Goal: Task Accomplishment & Management: Manage account settings

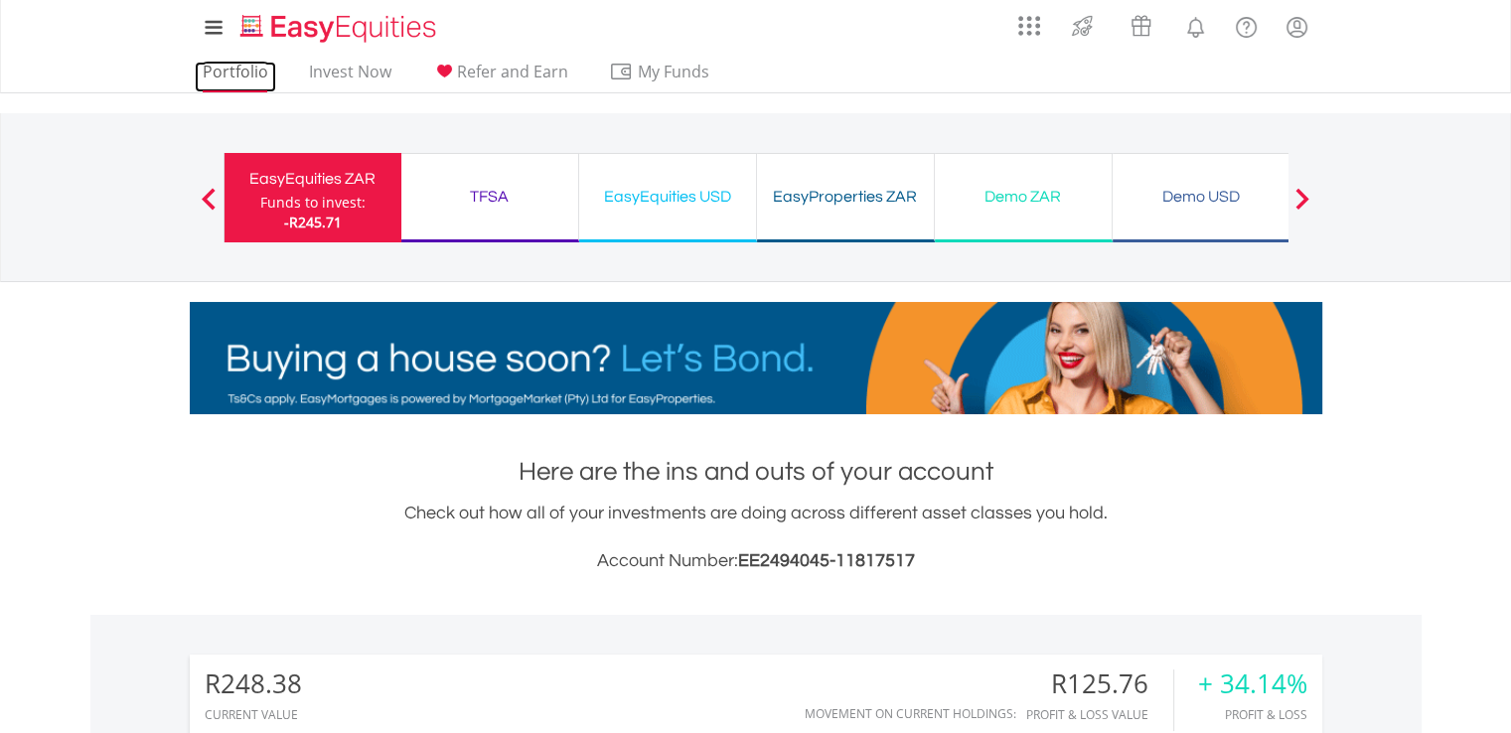
click at [226, 73] on link "Portfolio" at bounding box center [235, 77] width 81 height 31
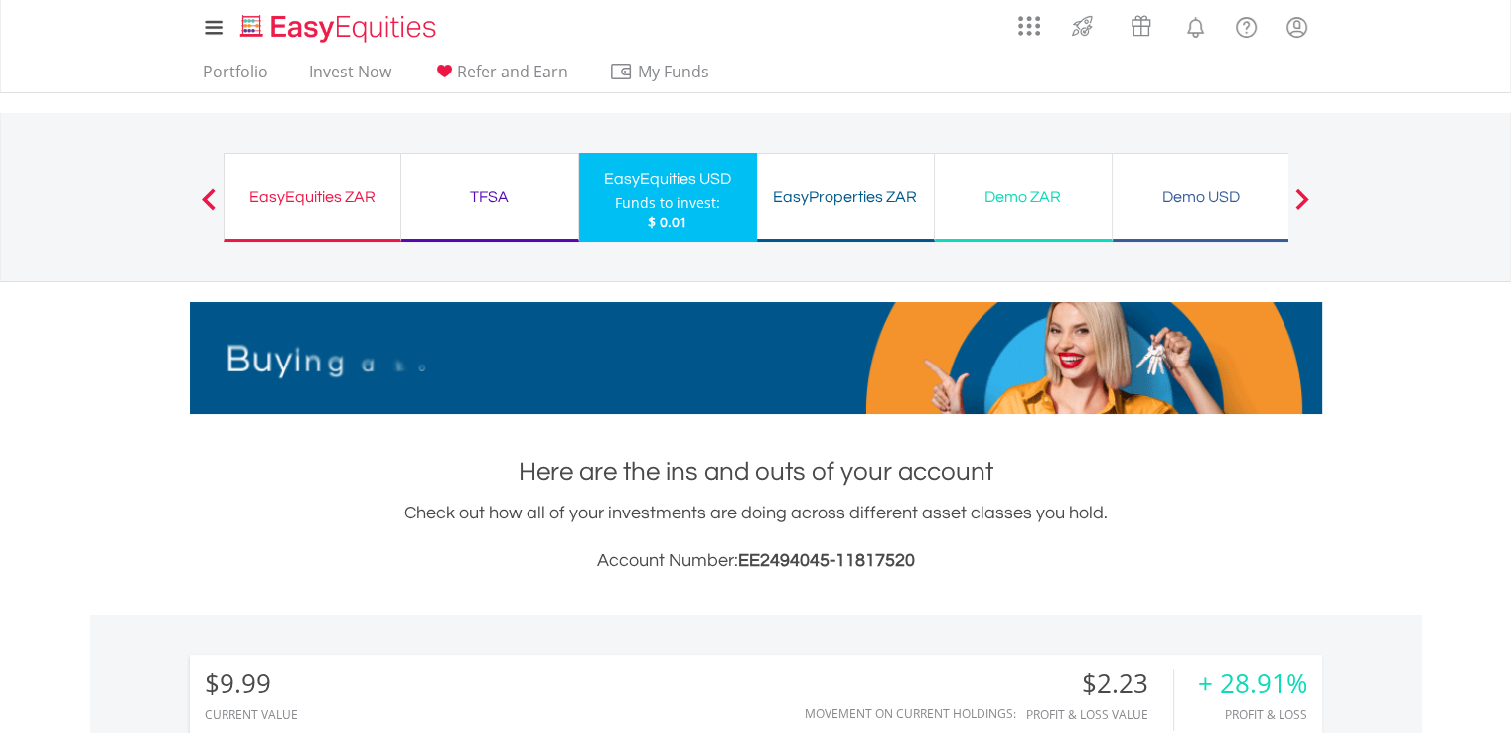
click at [314, 183] on div "EasyEquities ZAR" at bounding box center [312, 197] width 152 height 28
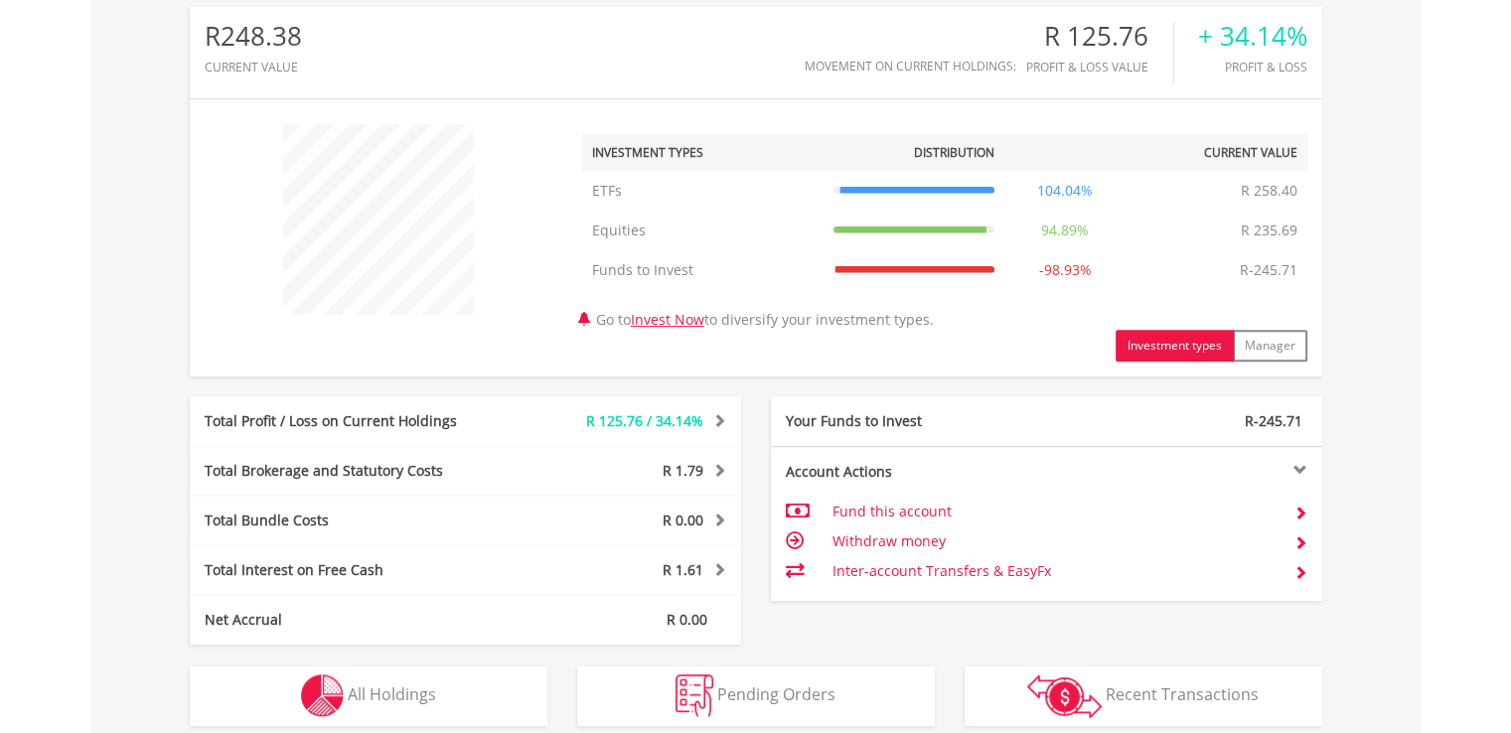
scroll to position [648, 0]
click at [1299, 526] on td at bounding box center [1292, 541] width 29 height 30
click at [1300, 535] on span at bounding box center [1300, 542] width 14 height 14
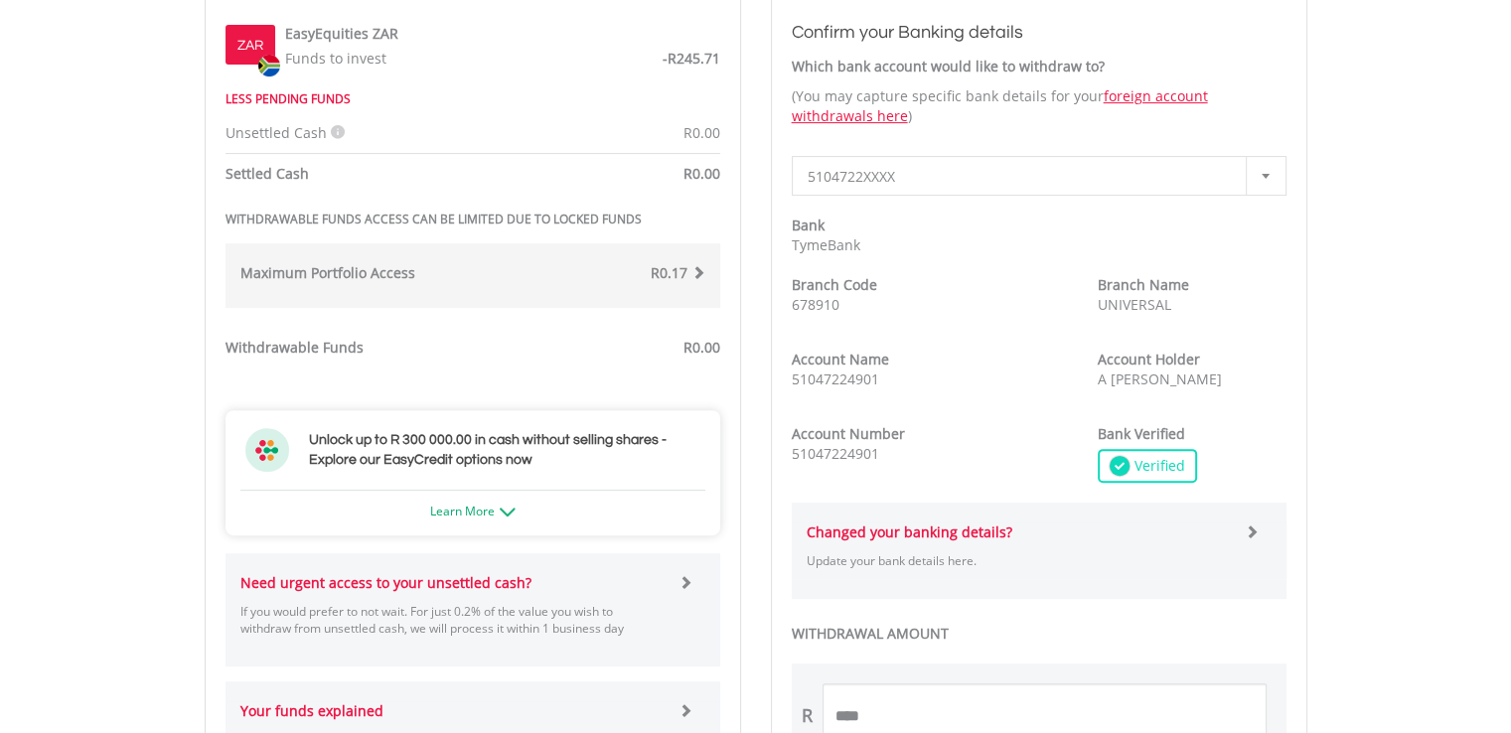
scroll to position [745, 0]
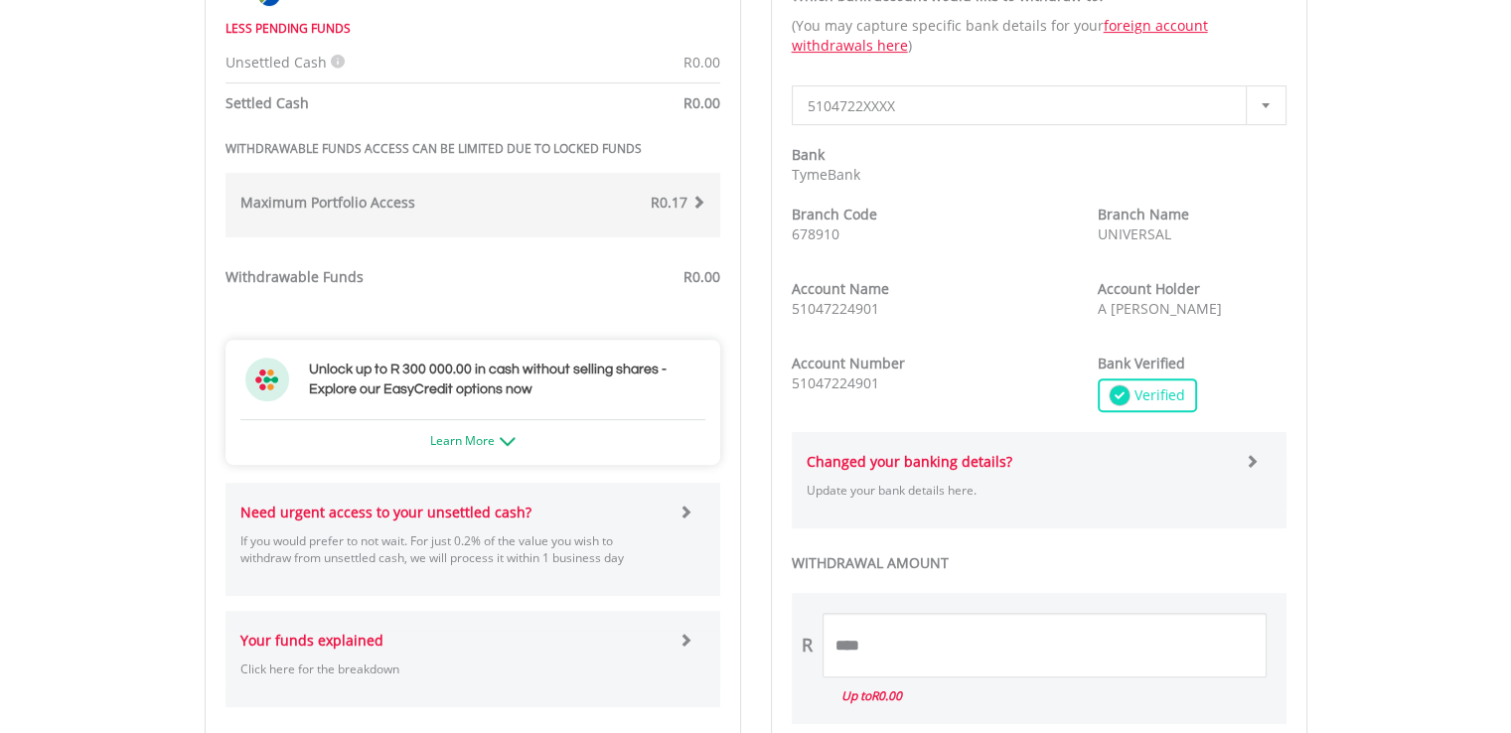
click at [705, 189] on div "Maximum Portfolio Access R0.17 If your Total Portfolio Value, including all of …" at bounding box center [472, 205] width 495 height 65
click at [694, 200] on span at bounding box center [698, 202] width 14 height 14
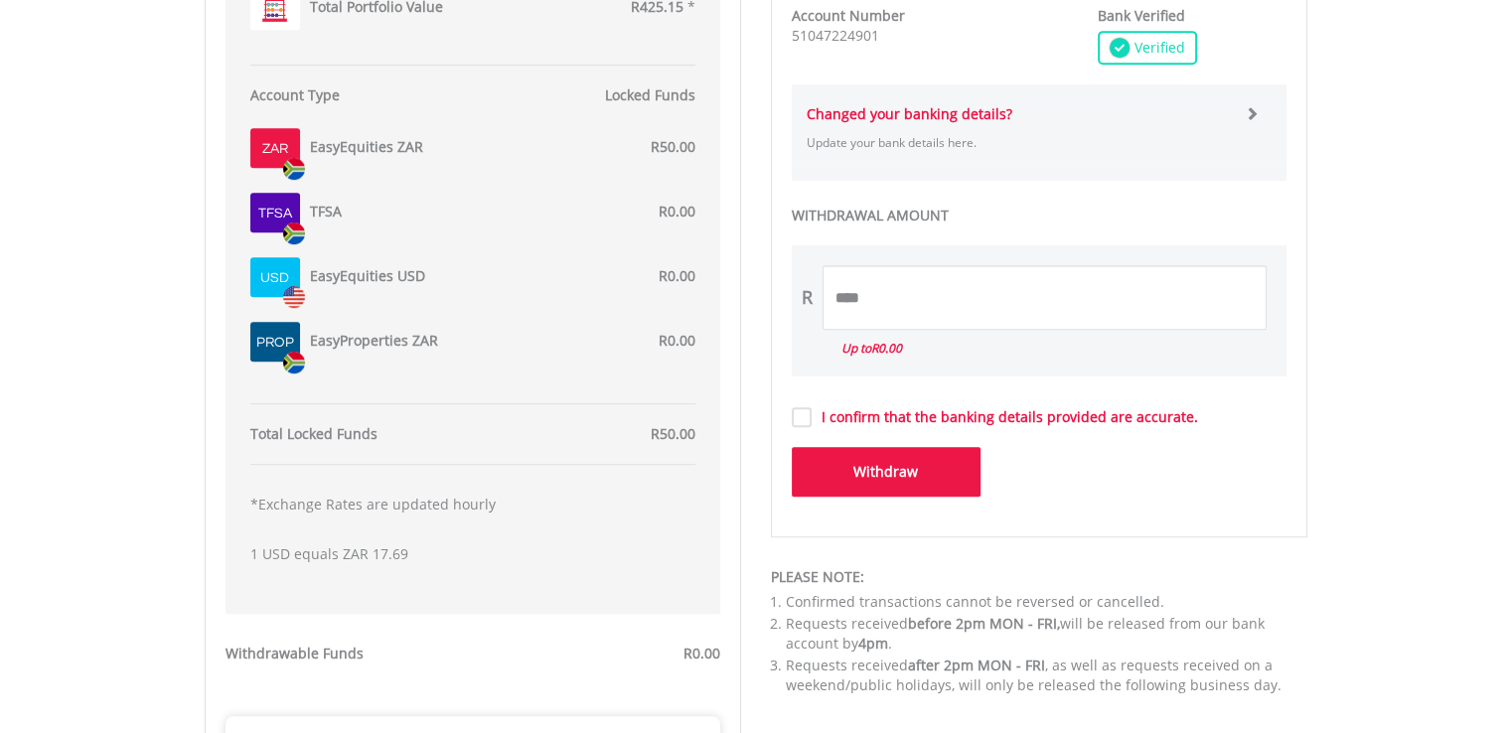
scroll to position [1094, 0]
click at [662, 140] on span "R50.00" at bounding box center [673, 145] width 45 height 19
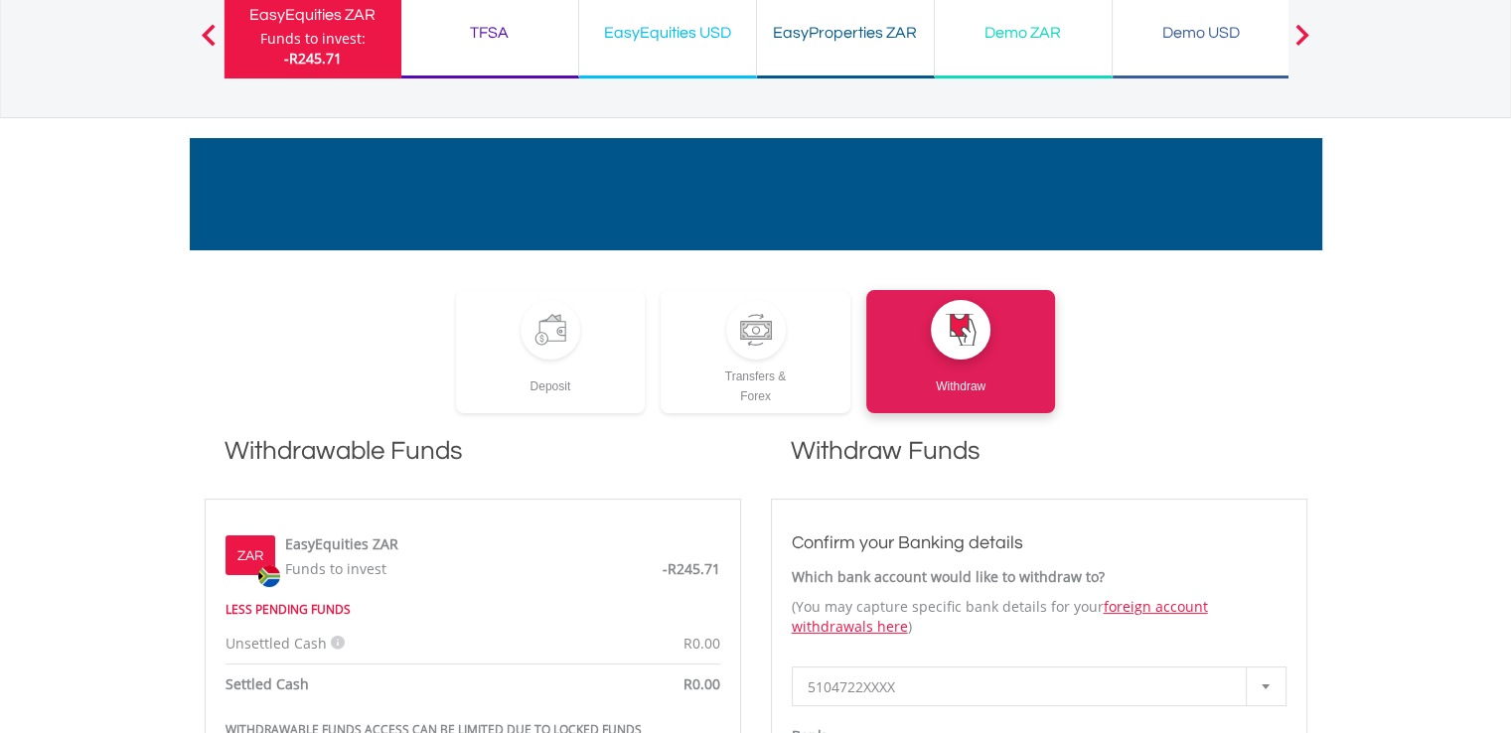
scroll to position [60, 0]
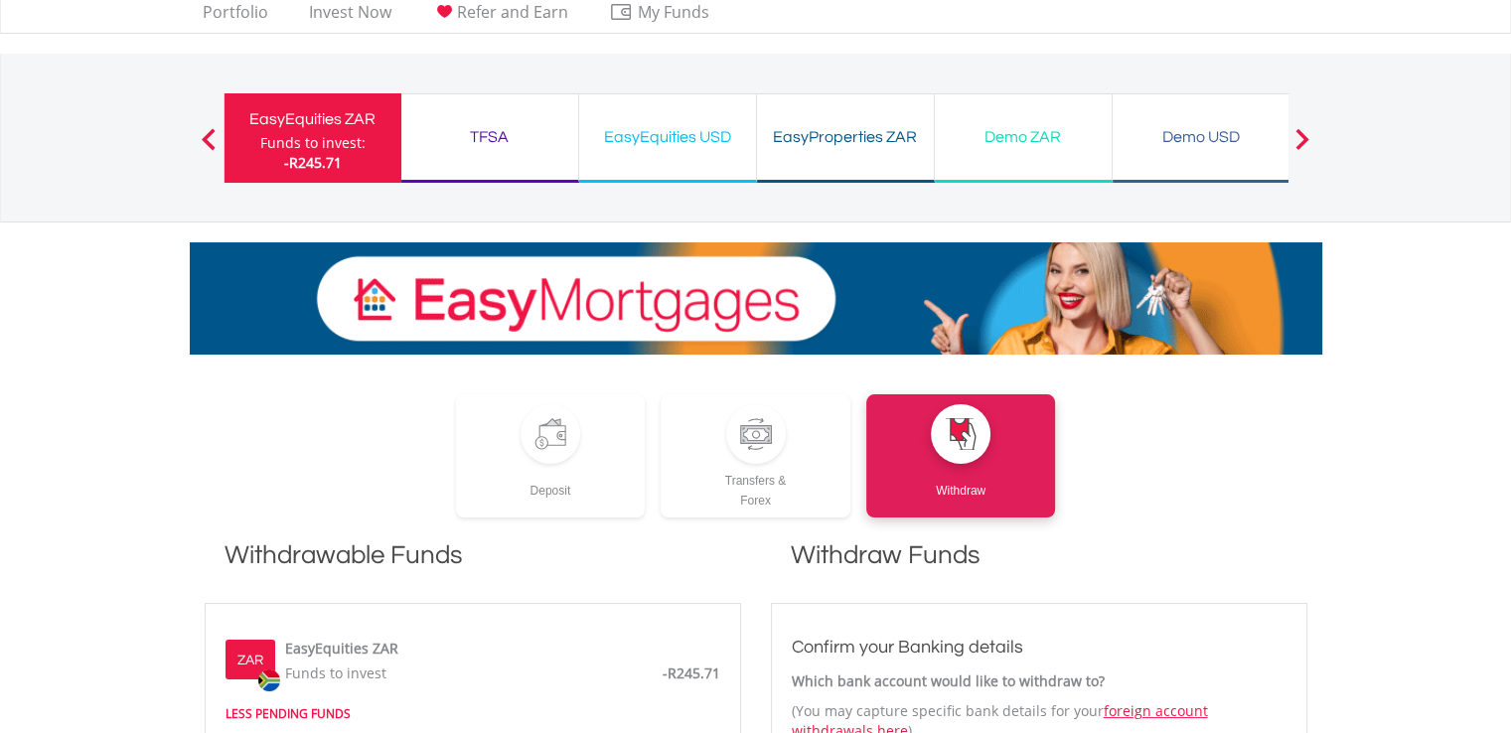
click at [202, 128] on span at bounding box center [209, 139] width 14 height 22
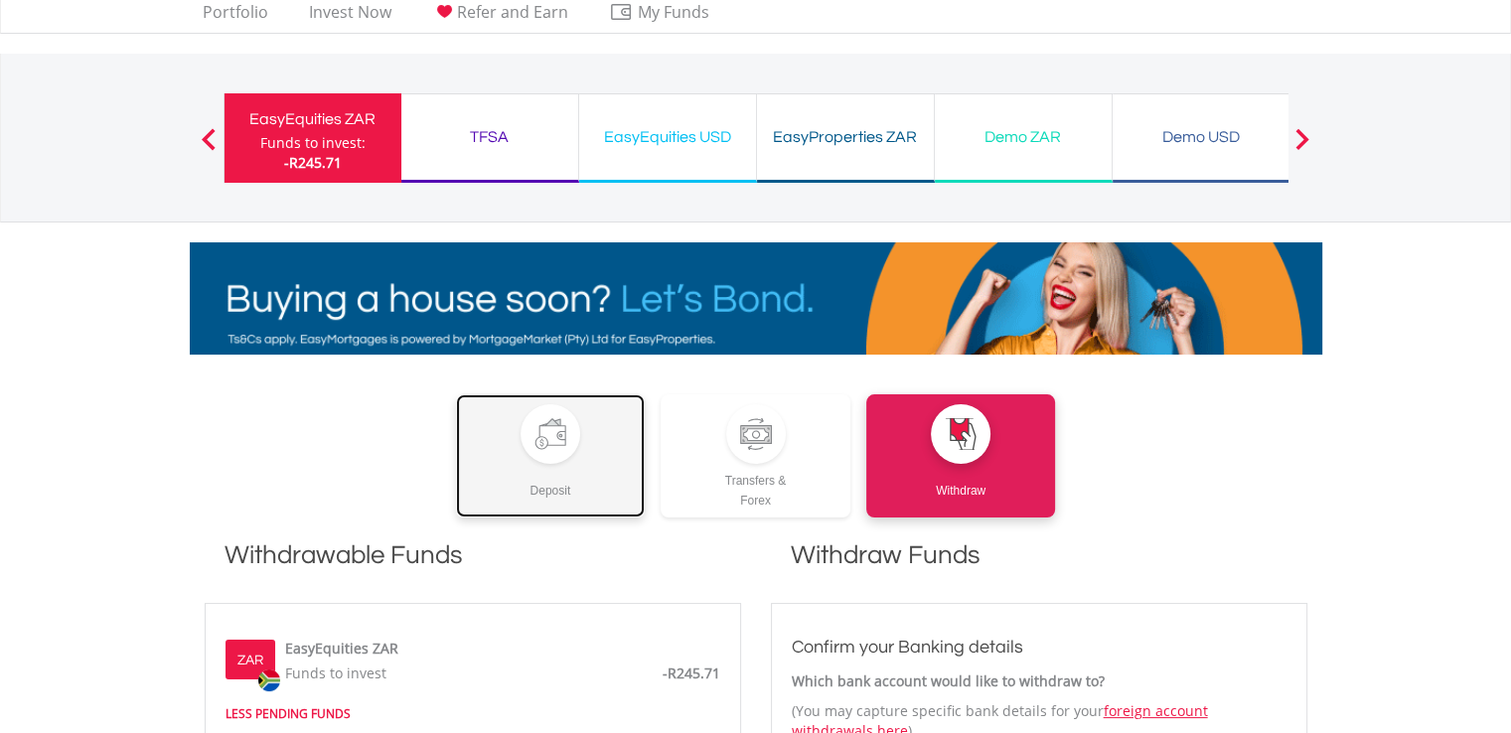
click at [572, 464] on div "Deposit" at bounding box center [551, 482] width 190 height 37
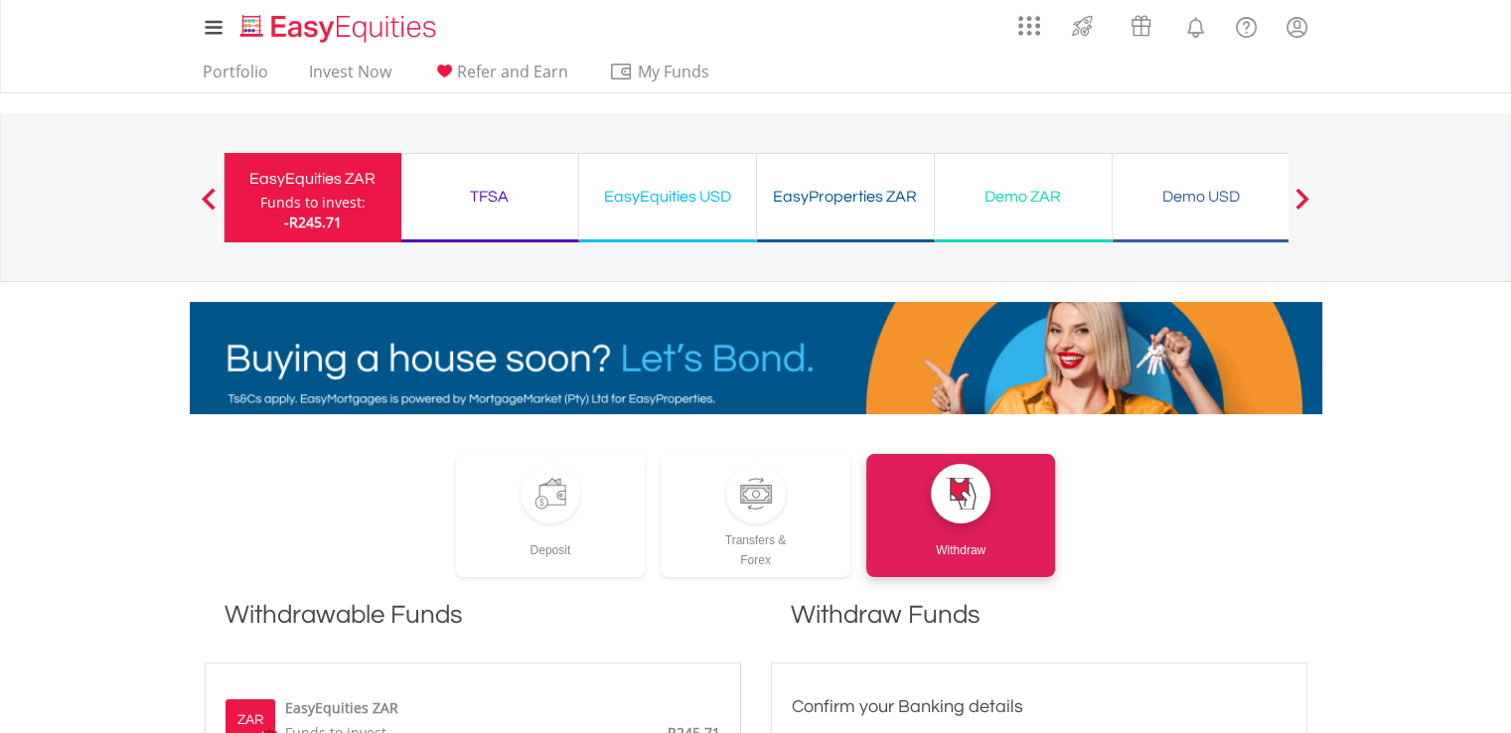
click at [342, 189] on div "EasyEquities ZAR" at bounding box center [312, 179] width 153 height 28
click at [322, 70] on link "Invest Now" at bounding box center [350, 77] width 98 height 31
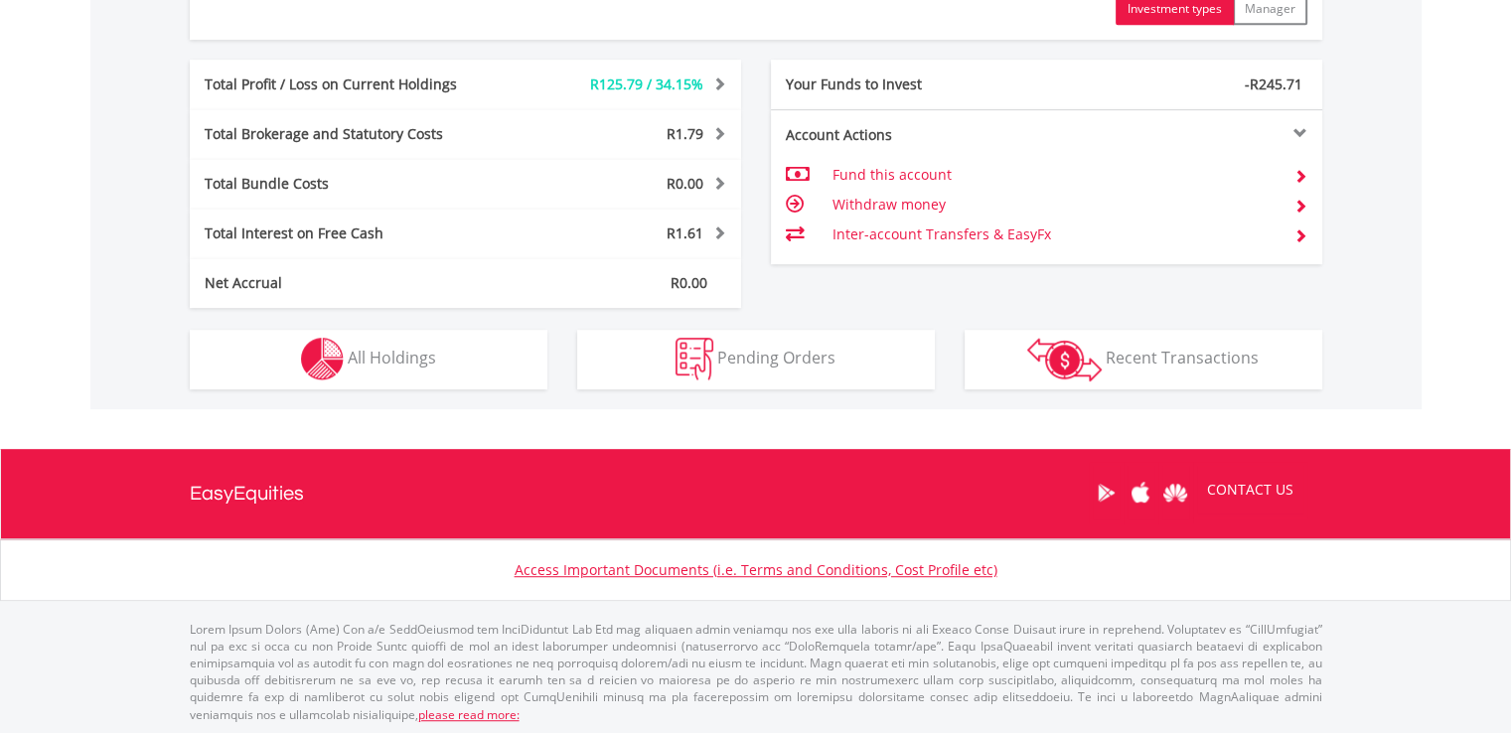
scroll to position [985, 0]
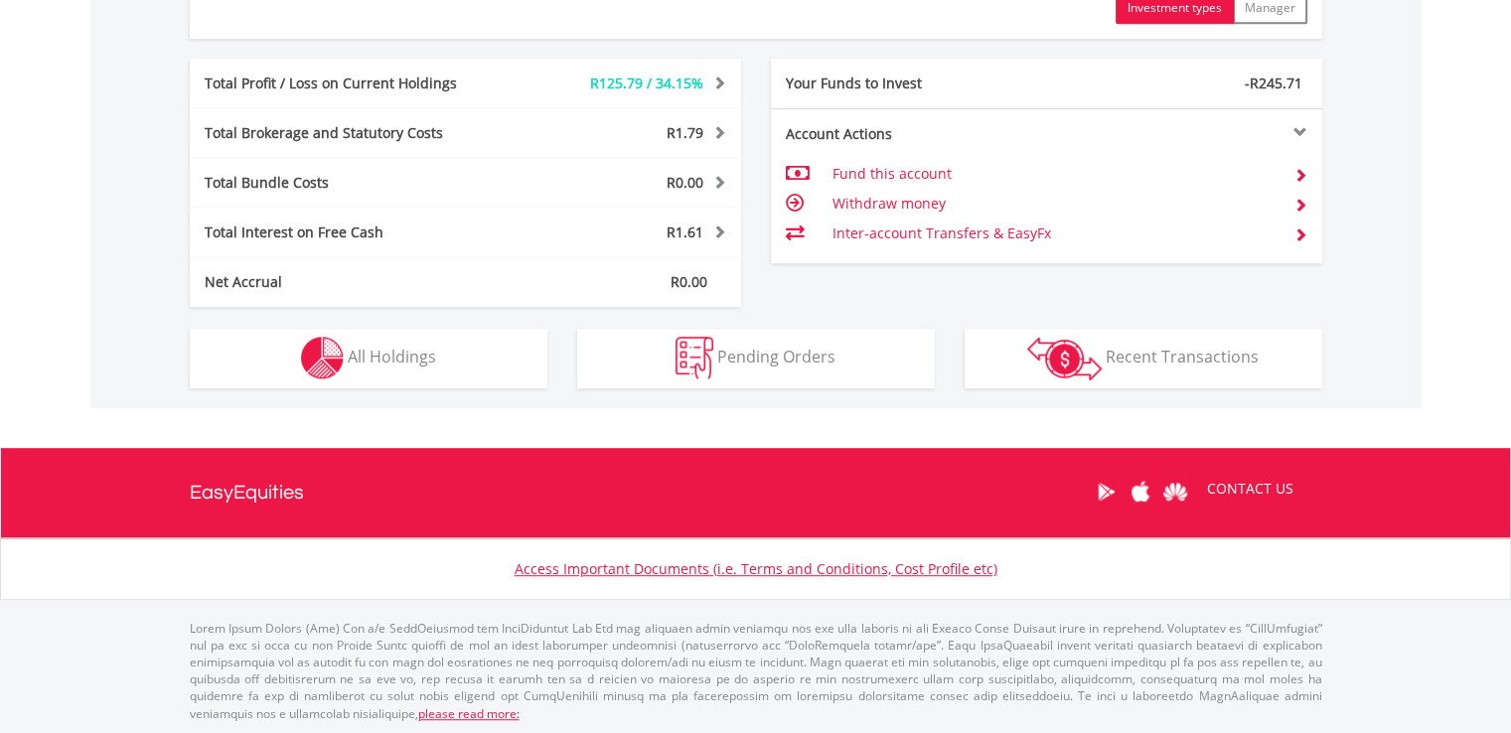
click at [848, 199] on td "Withdraw money" at bounding box center [1054, 204] width 446 height 30
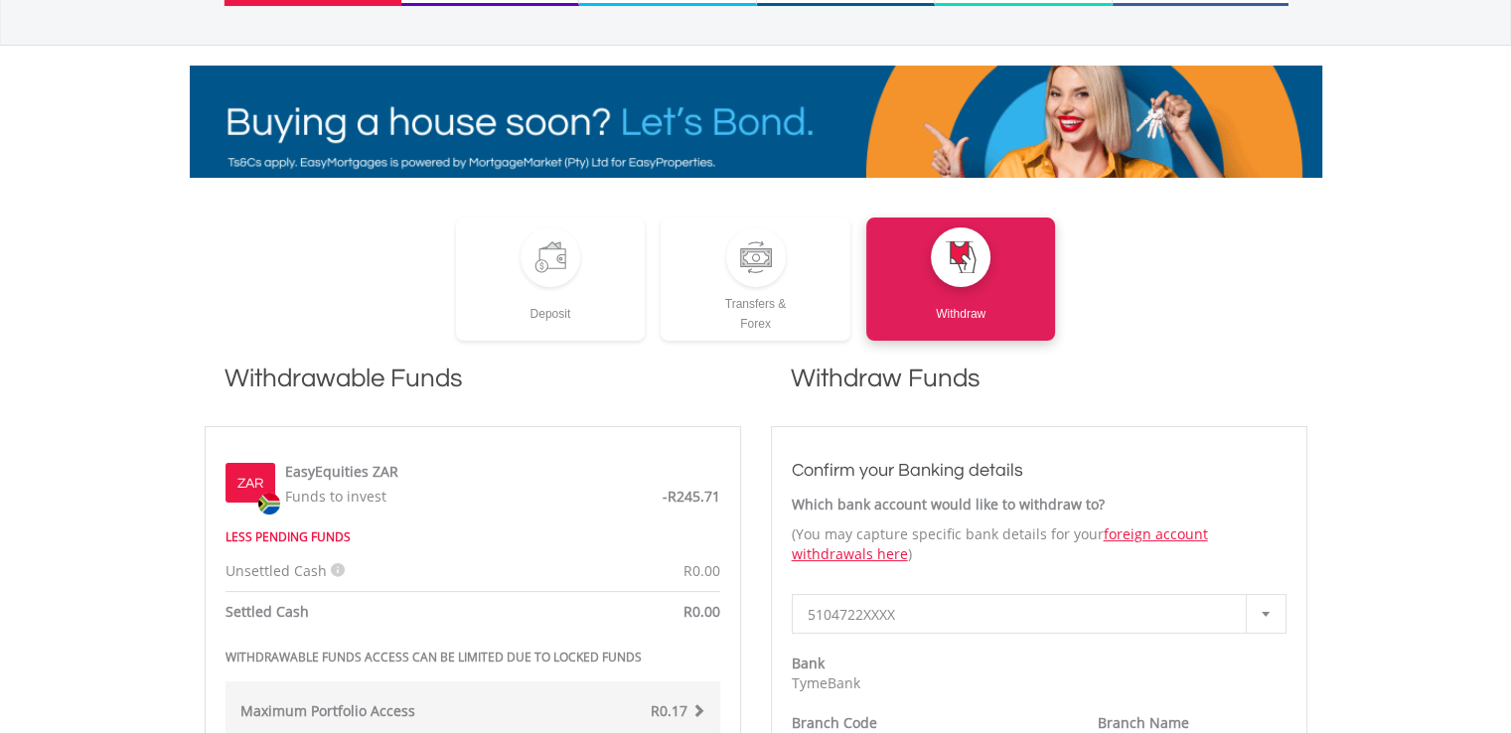
scroll to position [240, 0]
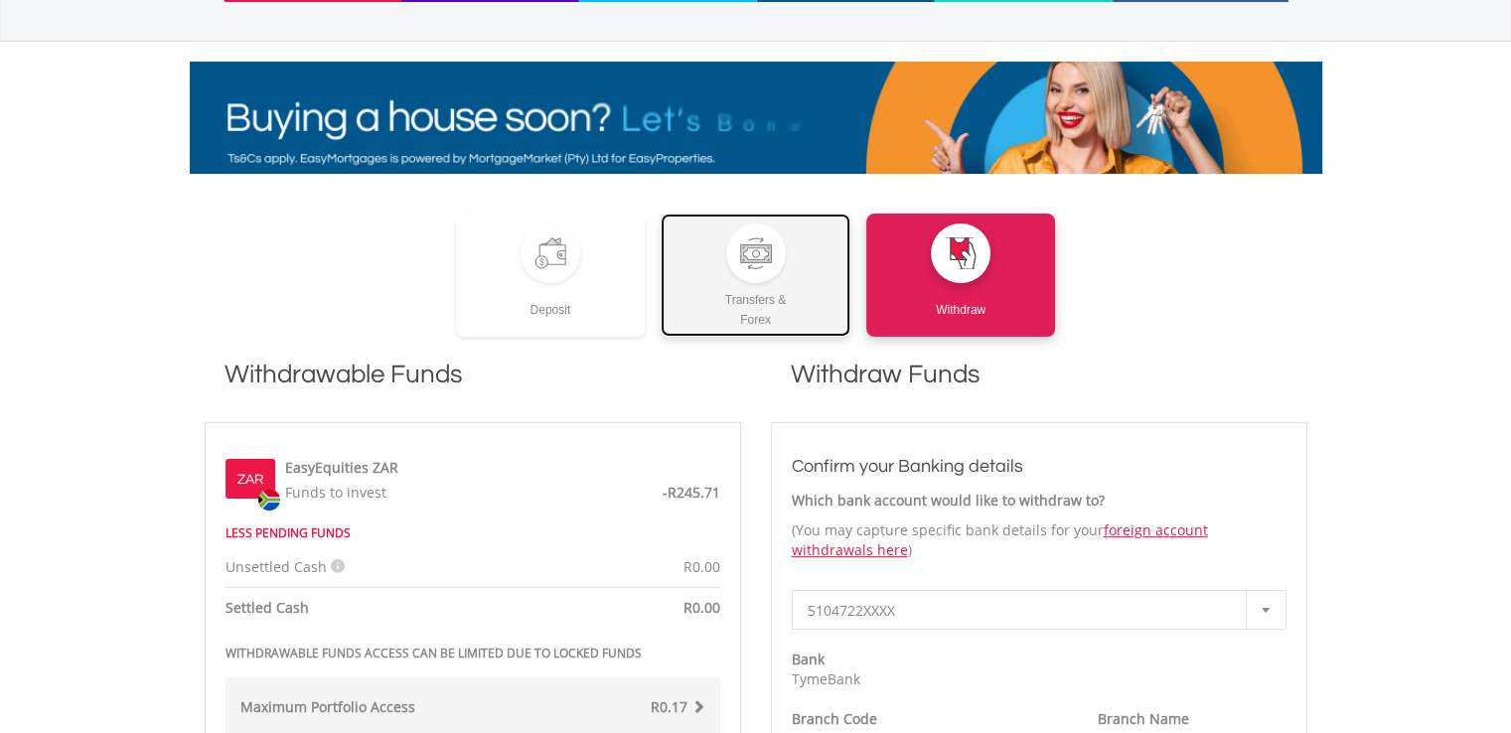
click at [766, 283] on div "Transfers & Forex" at bounding box center [755, 306] width 190 height 47
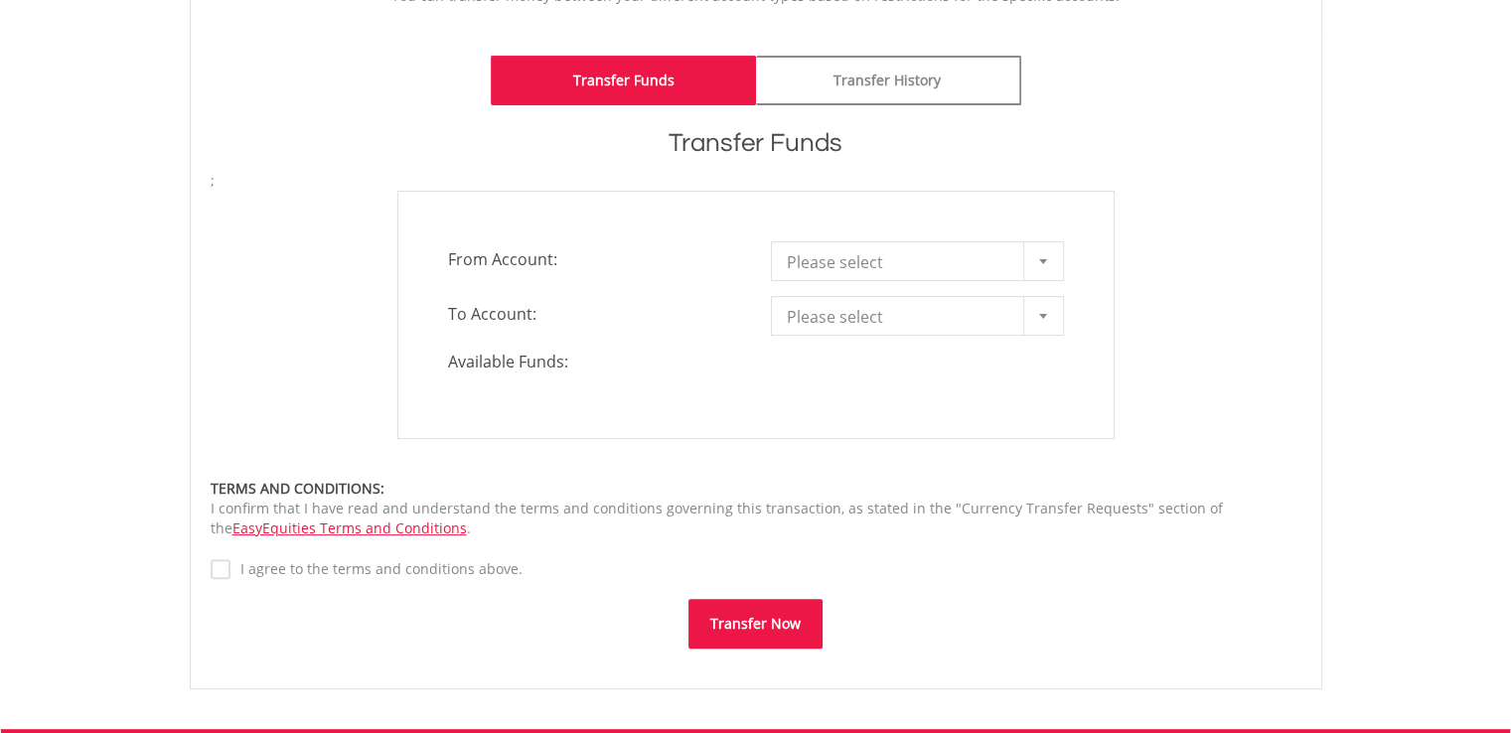
scroll to position [489, 0]
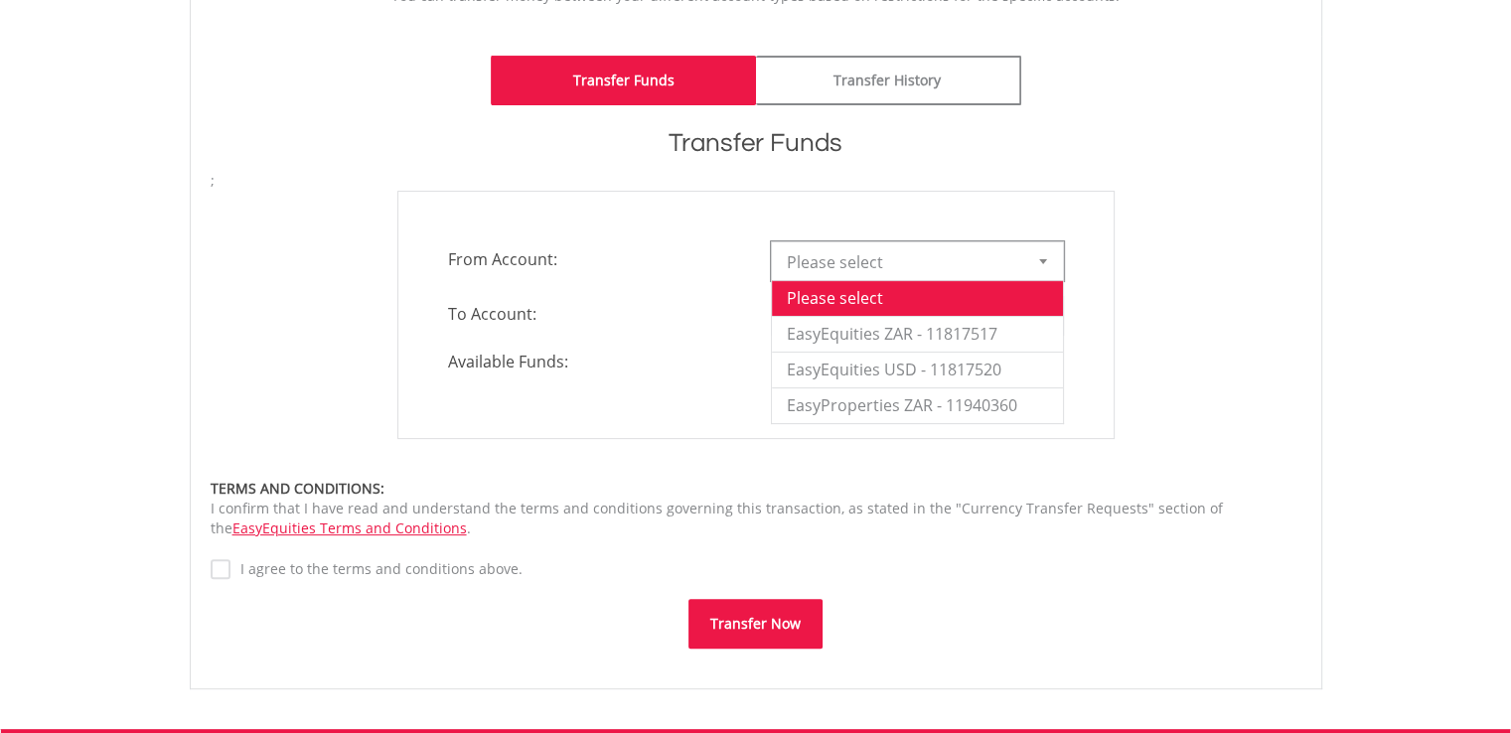
click at [1044, 263] on div at bounding box center [1043, 261] width 40 height 38
click at [957, 343] on li "EasyEquities ZAR - 11817517" at bounding box center [917, 334] width 291 height 36
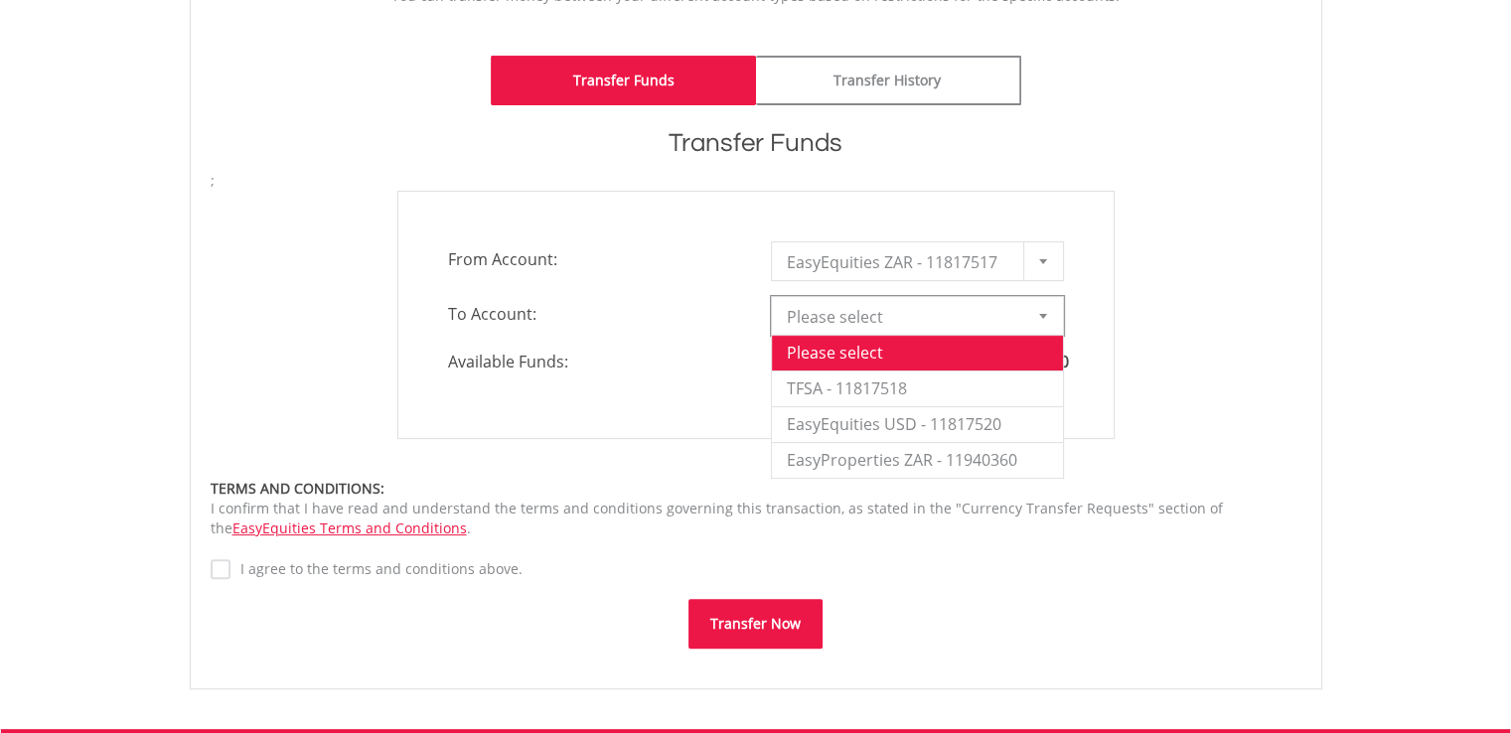
click at [1026, 309] on div at bounding box center [1043, 316] width 40 height 38
click at [992, 370] on li "TFSA - 11817518" at bounding box center [917, 388] width 291 height 36
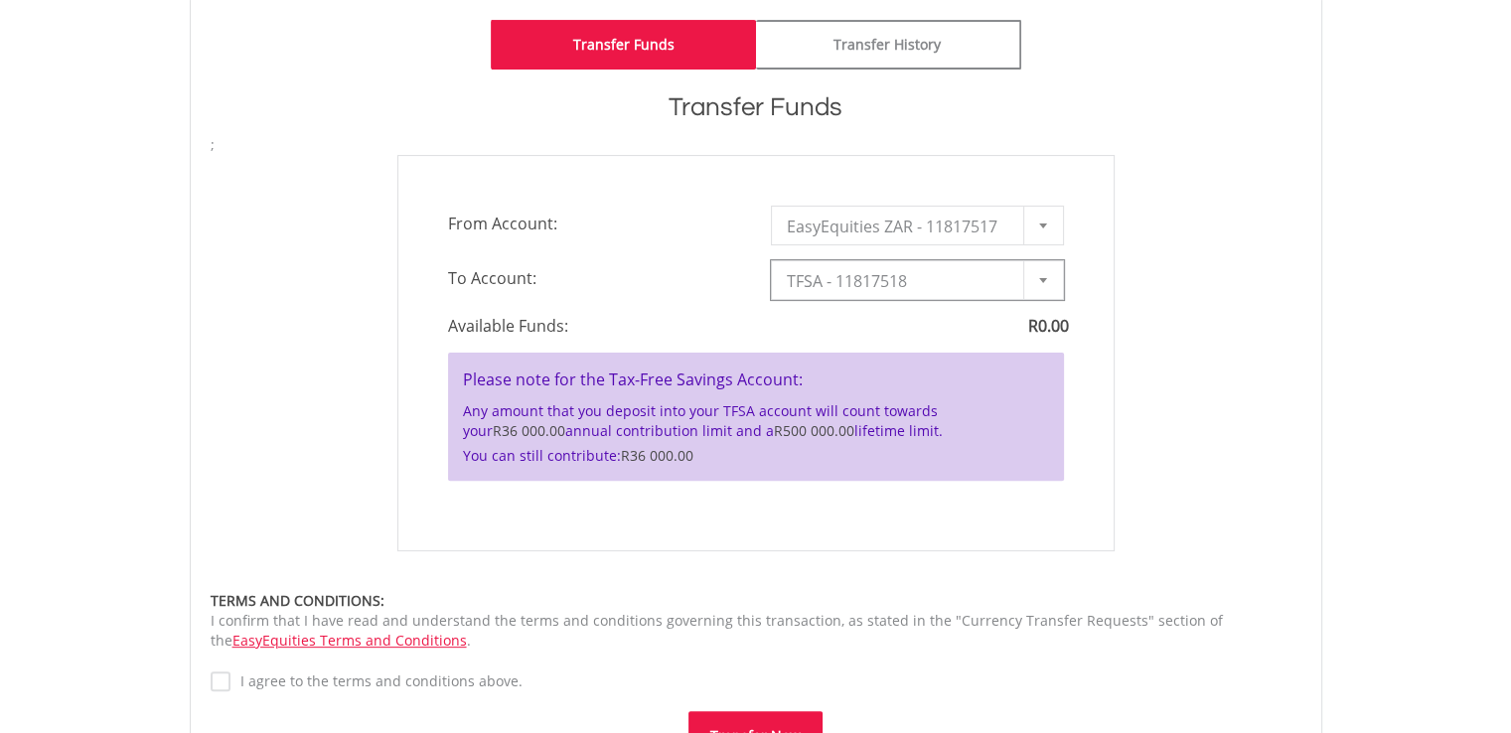
type input "*"
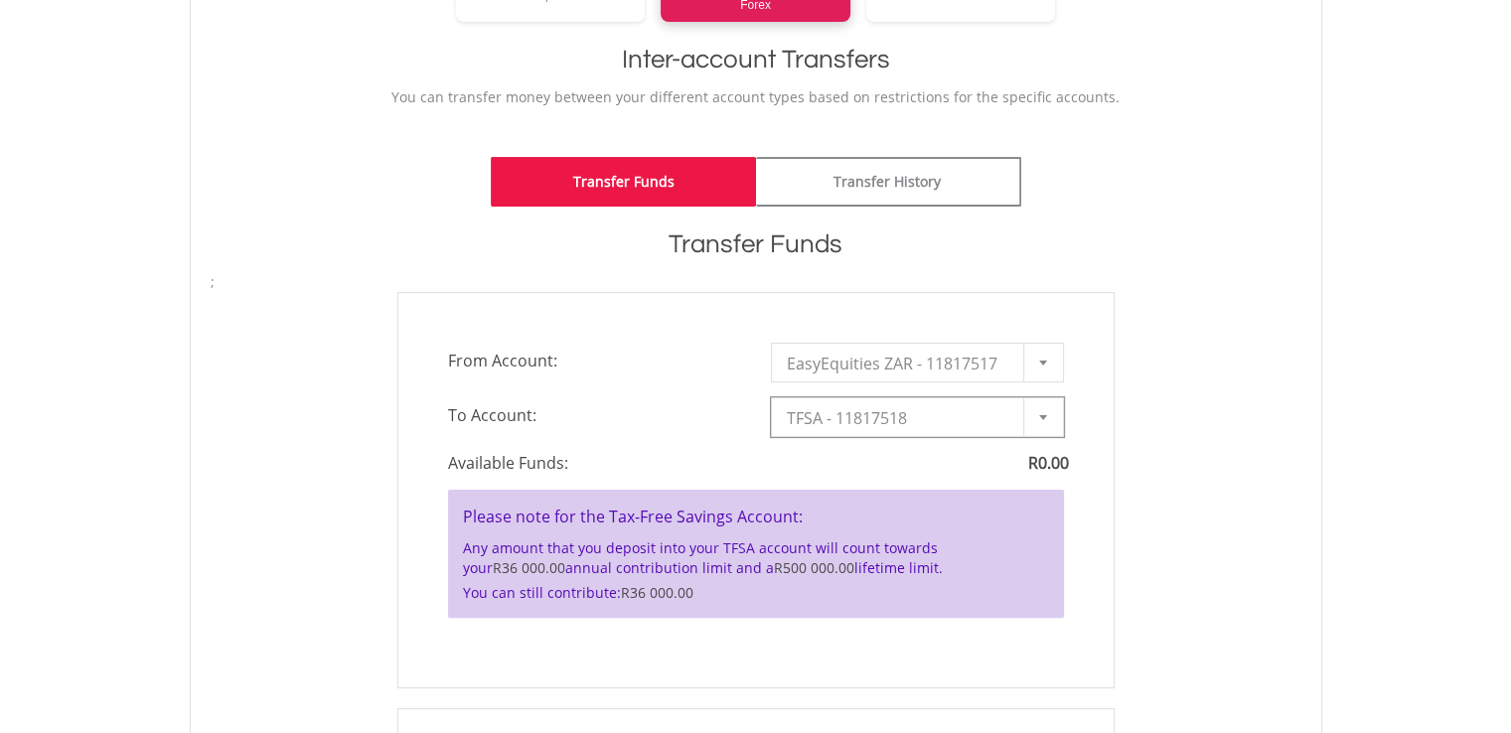
scroll to position [0, 0]
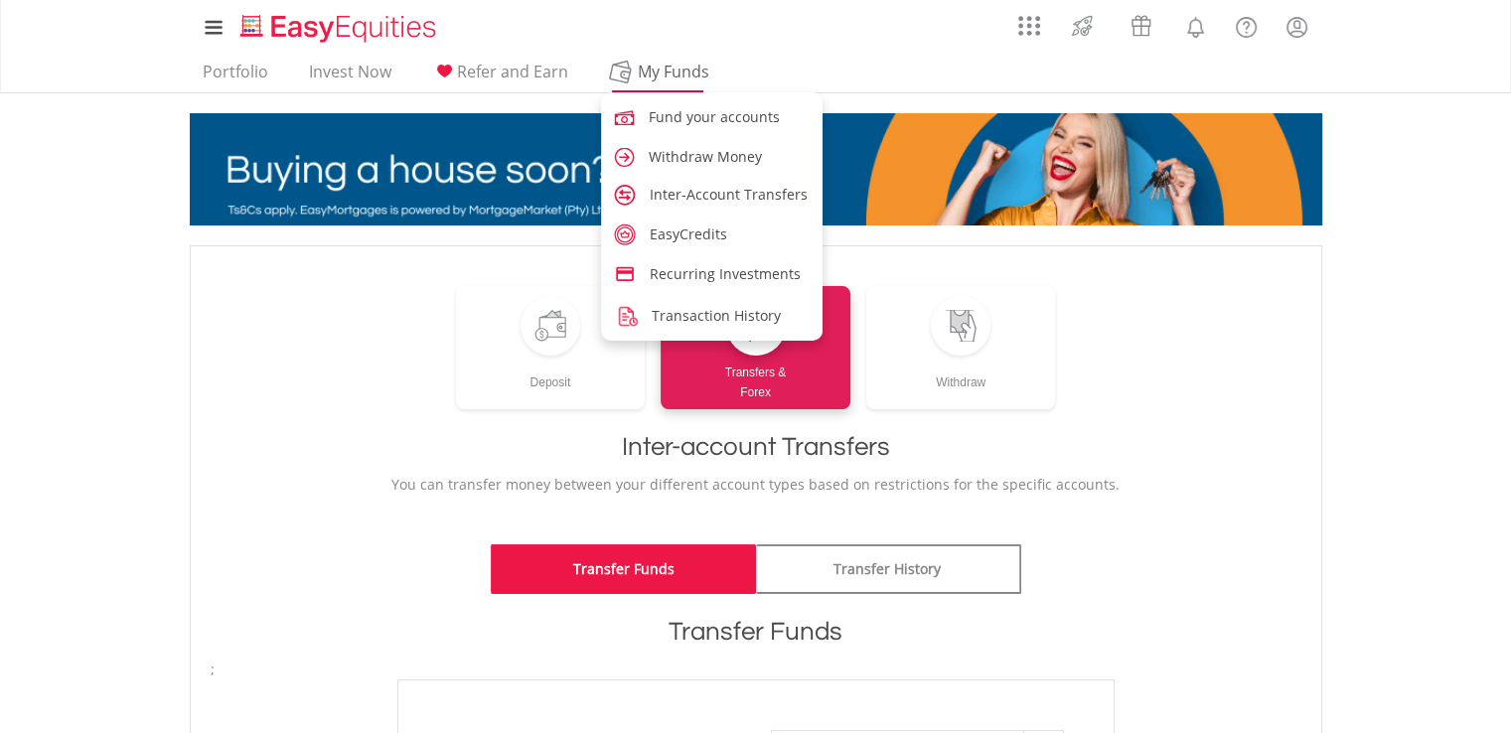
click at [662, 73] on span "My Funds" at bounding box center [674, 72] width 130 height 26
click at [705, 120] on span "Fund your accounts" at bounding box center [717, 116] width 131 height 19
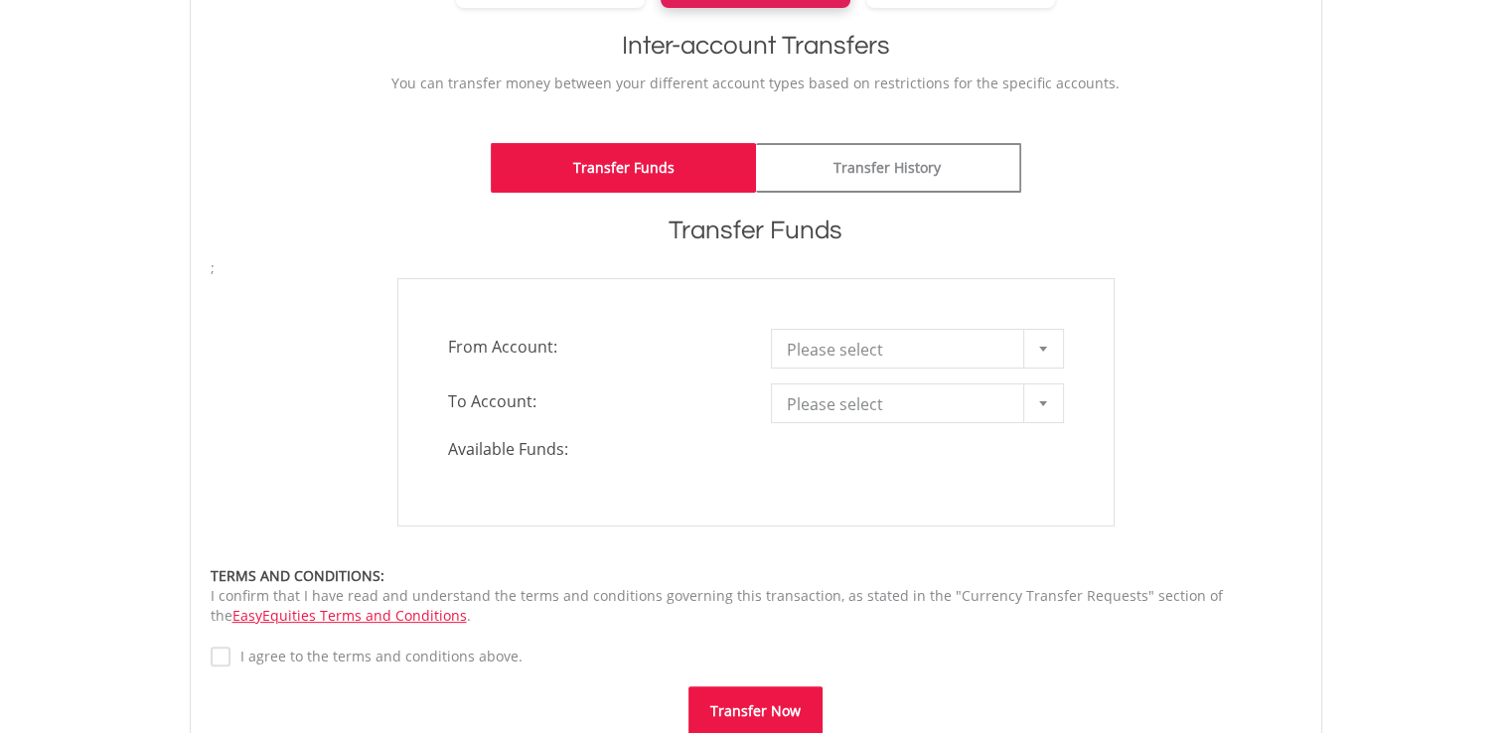
scroll to position [127, 0]
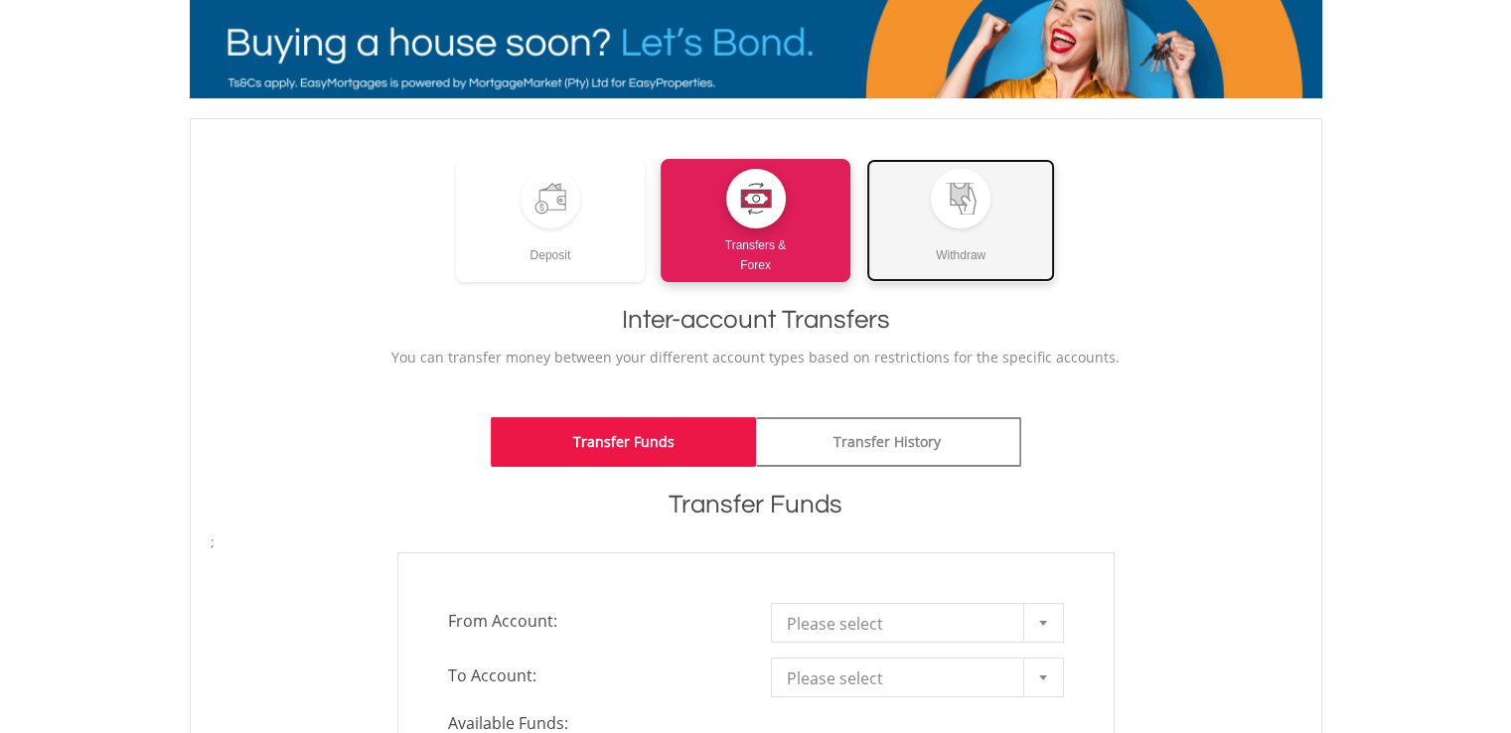
click at [924, 230] on div "Withdraw" at bounding box center [961, 246] width 190 height 37
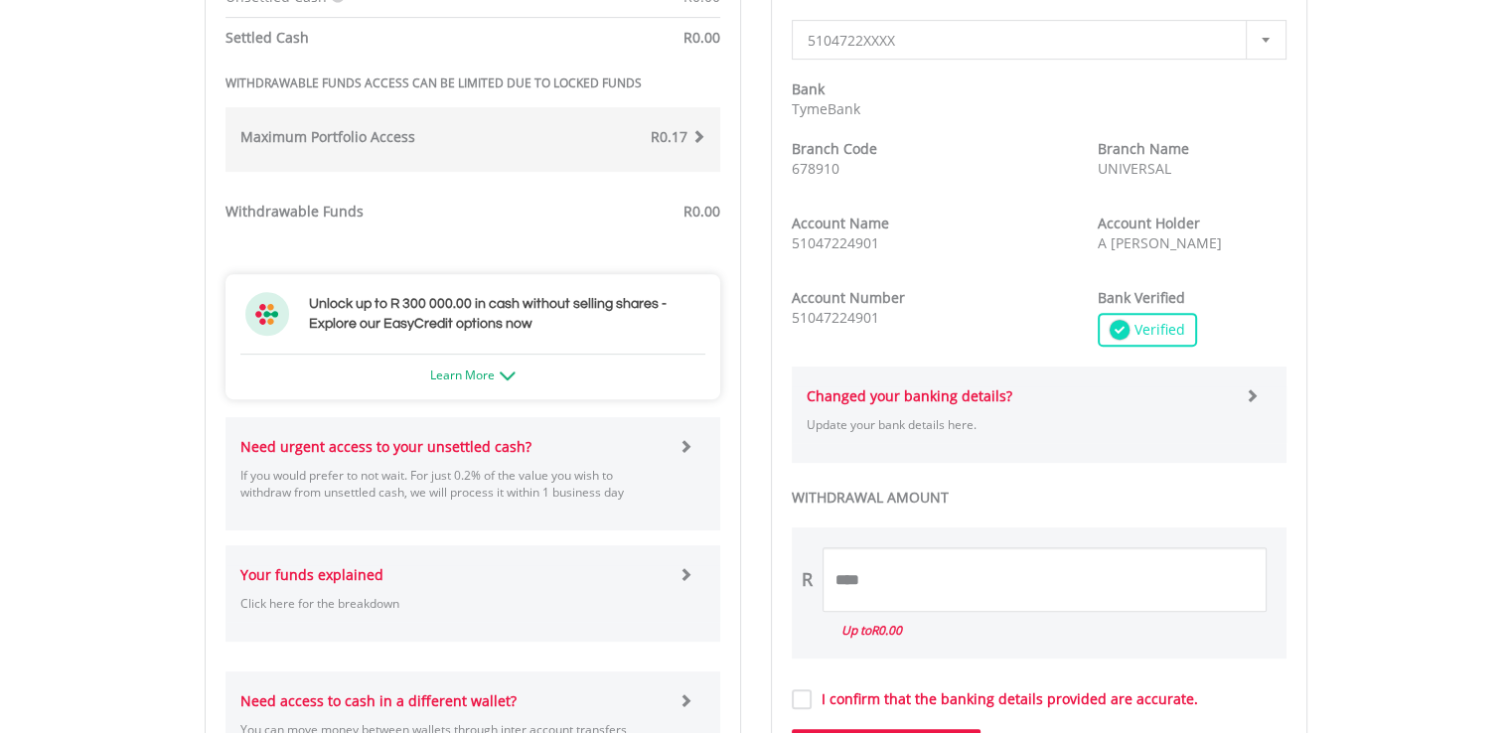
scroll to position [809, 0]
click at [527, 388] on div "About EasyCredit A loan secured by your investments available for 1 year Withdr…" at bounding box center [472, 378] width 495 height 46
click at [490, 375] on link "Learn More" at bounding box center [472, 375] width 85 height 17
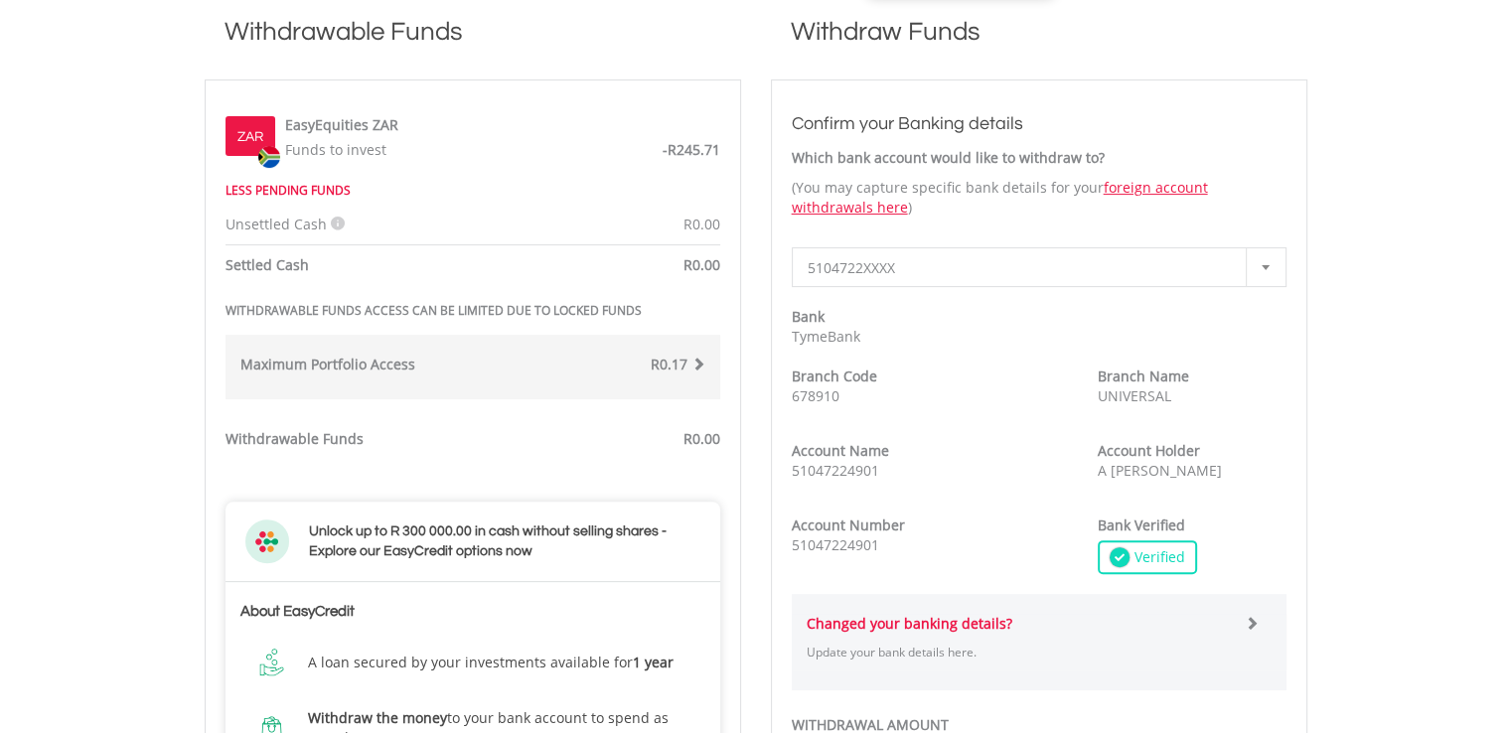
scroll to position [582, 0]
click at [258, 160] on img at bounding box center [269, 158] width 22 height 22
click at [691, 144] on span "-R245.71" at bounding box center [691, 150] width 58 height 19
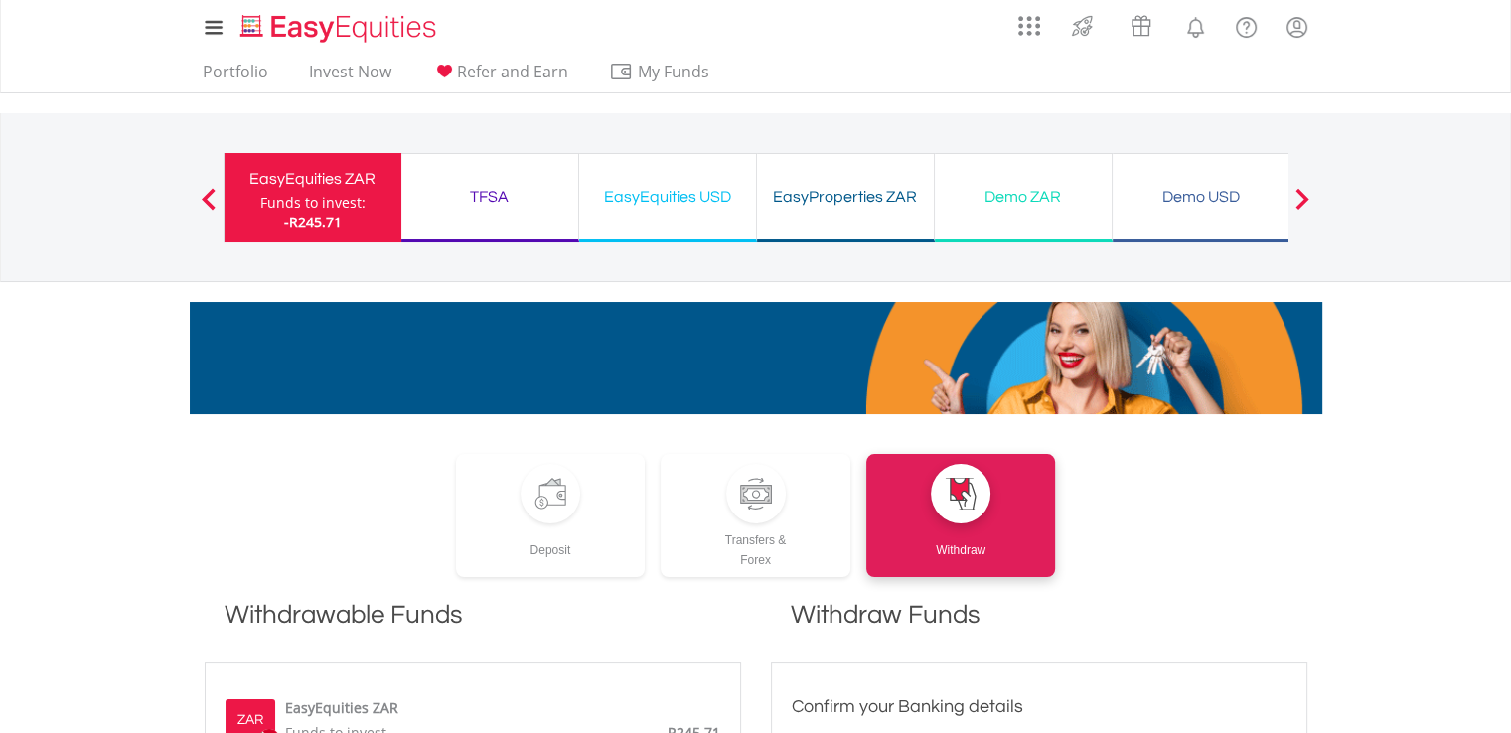
click at [489, 212] on div "TFSA Funds to invest: -R245.71" at bounding box center [490, 197] width 178 height 89
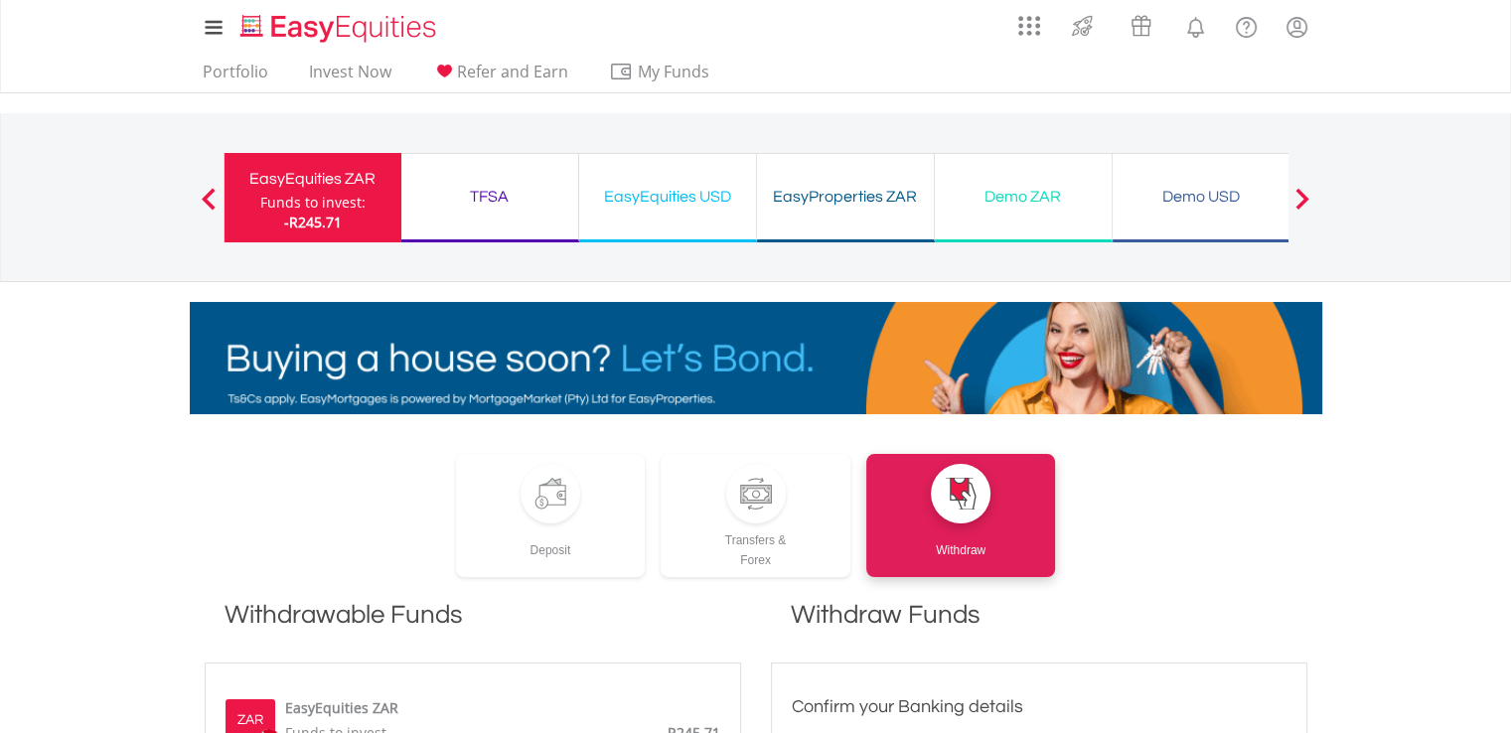
click at [669, 212] on div "EasyEquities USD Funds to invest: -R245.71" at bounding box center [668, 197] width 178 height 89
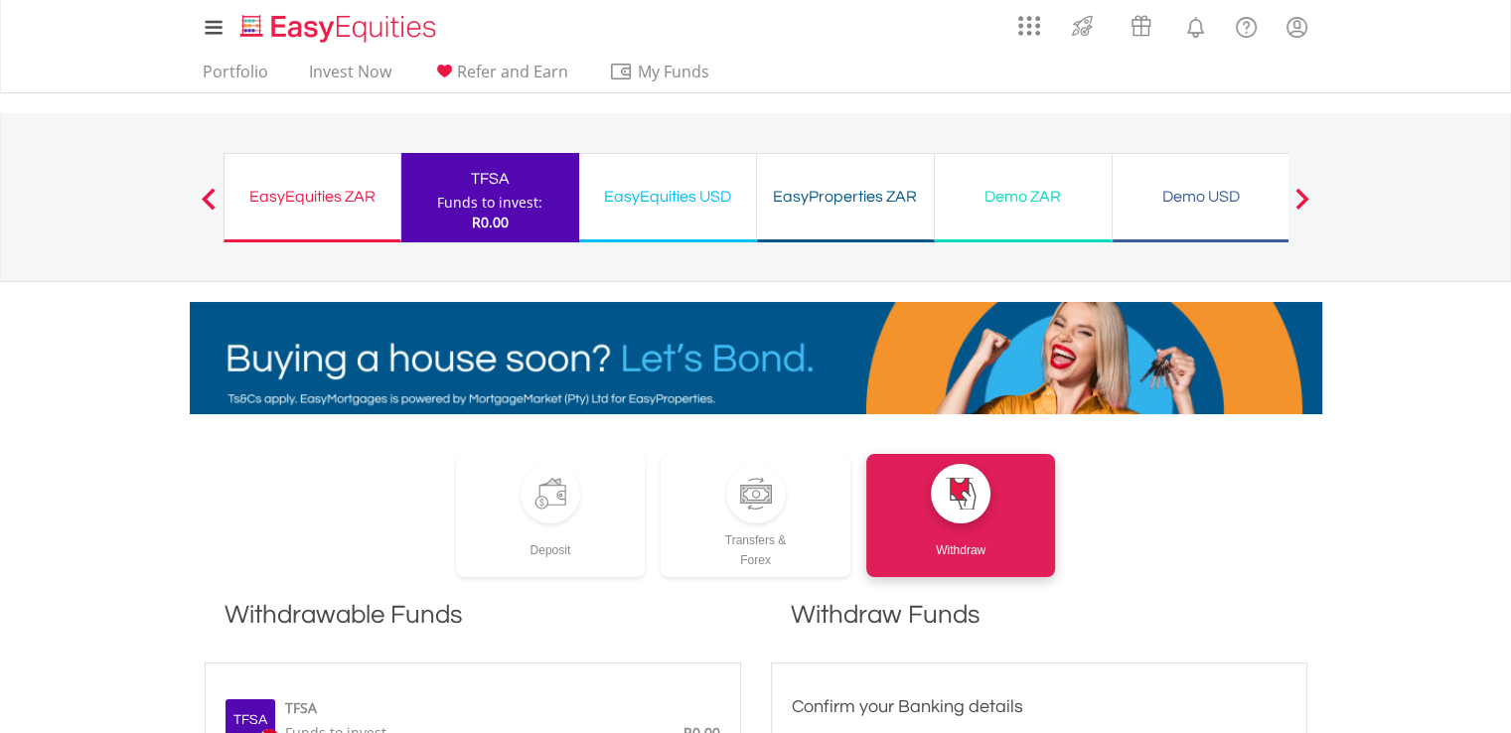
click at [669, 212] on div "EasyEquities USD Funds to invest: R0.00" at bounding box center [668, 197] width 178 height 89
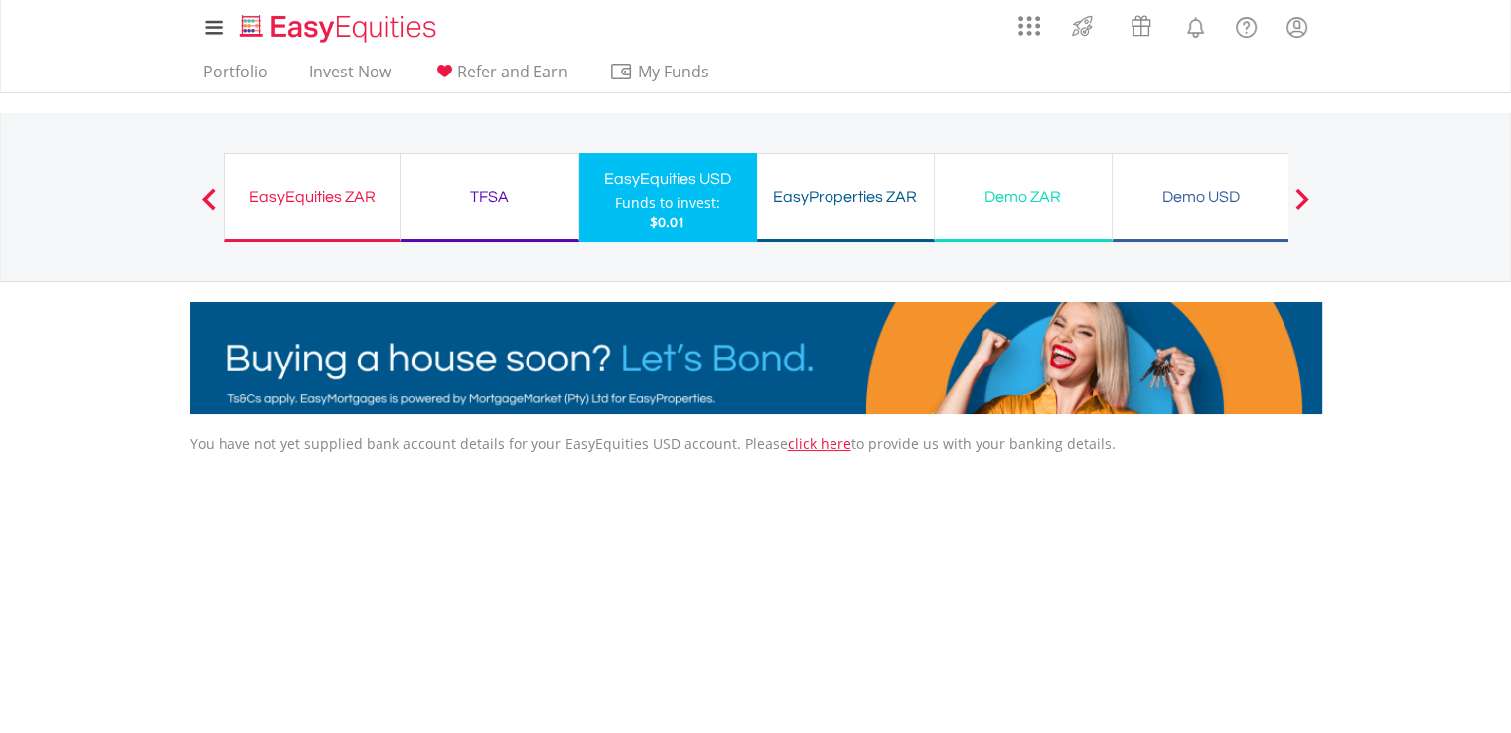
click at [1039, 208] on div "Demo ZAR" at bounding box center [1023, 197] width 153 height 28
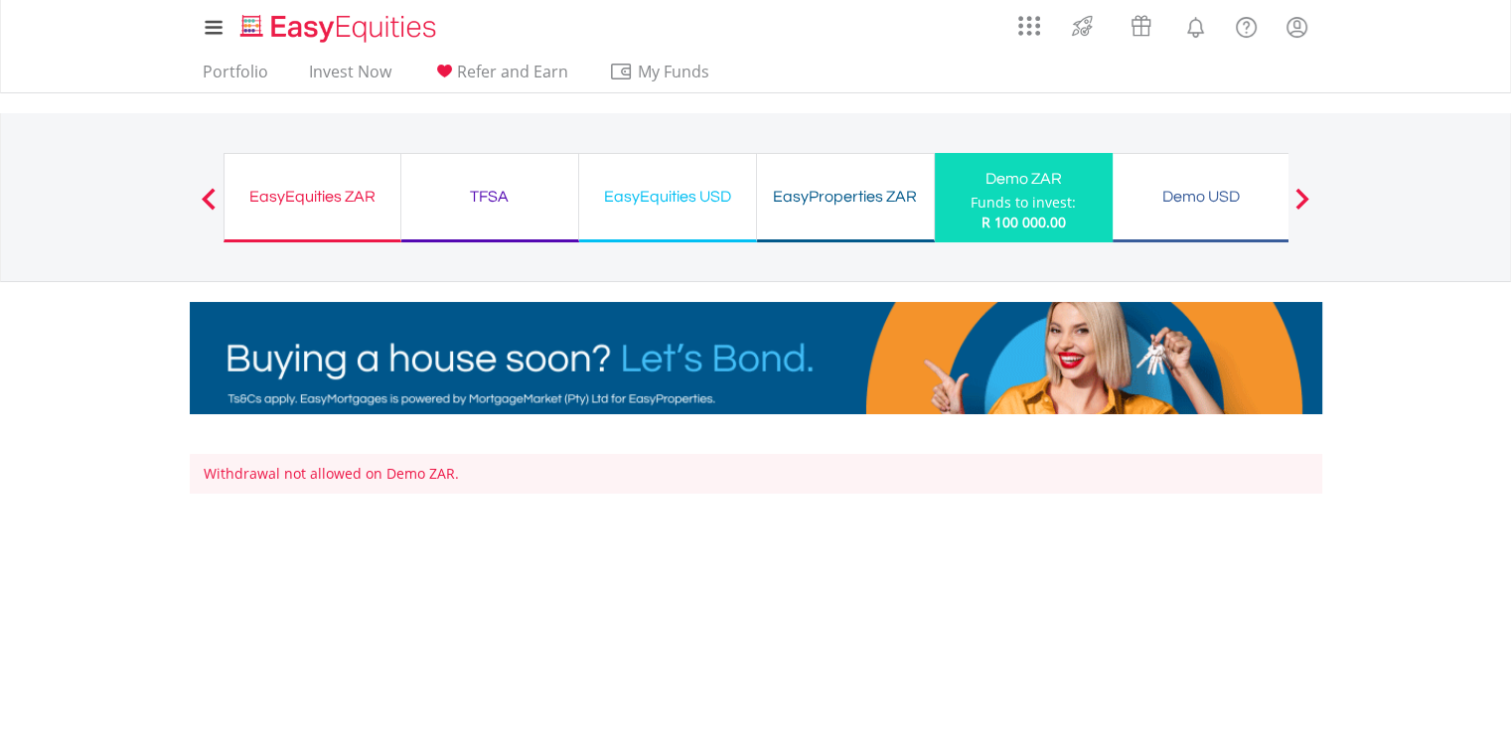
click at [669, 202] on div "EasyEquities USD" at bounding box center [667, 197] width 153 height 28
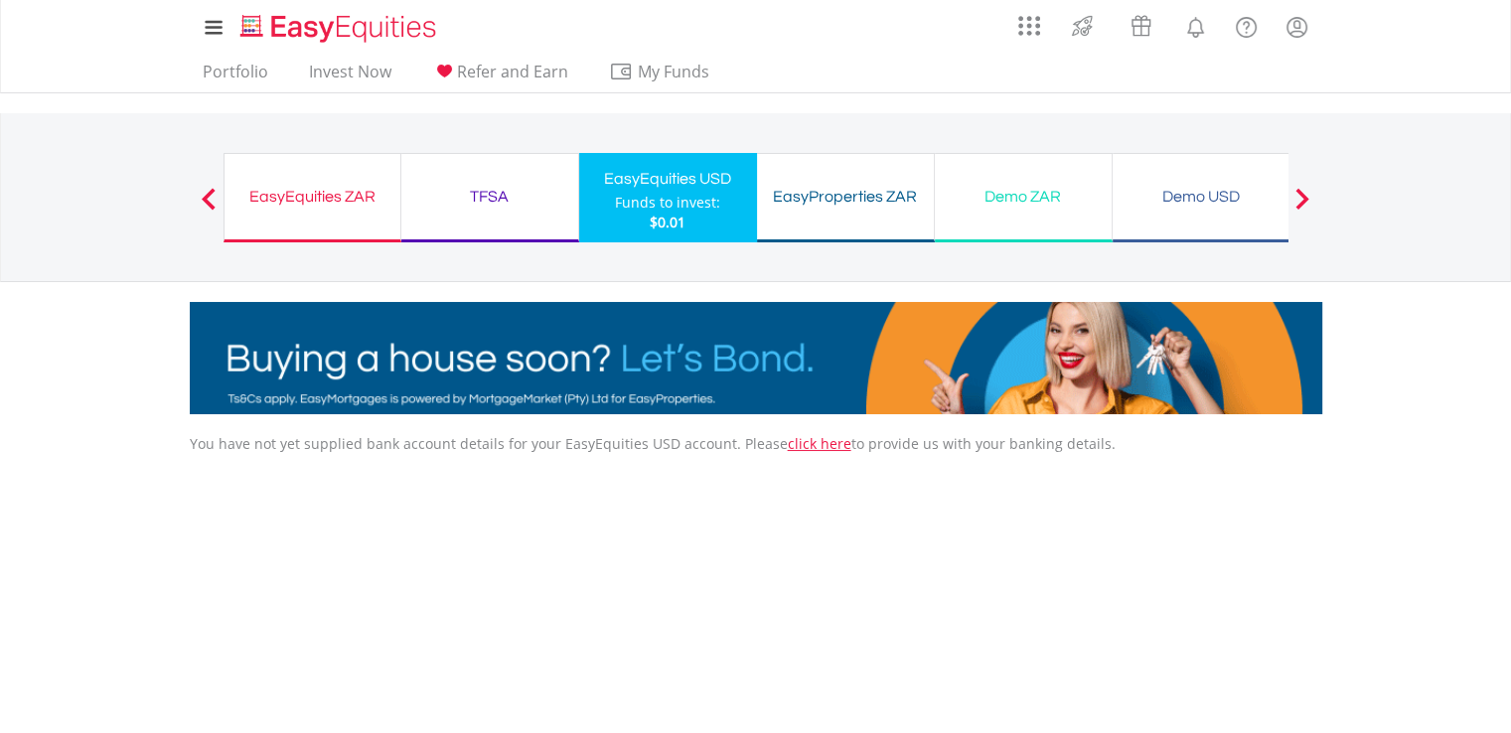
click at [543, 215] on div "TFSA Funds to invest: $0.01" at bounding box center [490, 197] width 178 height 89
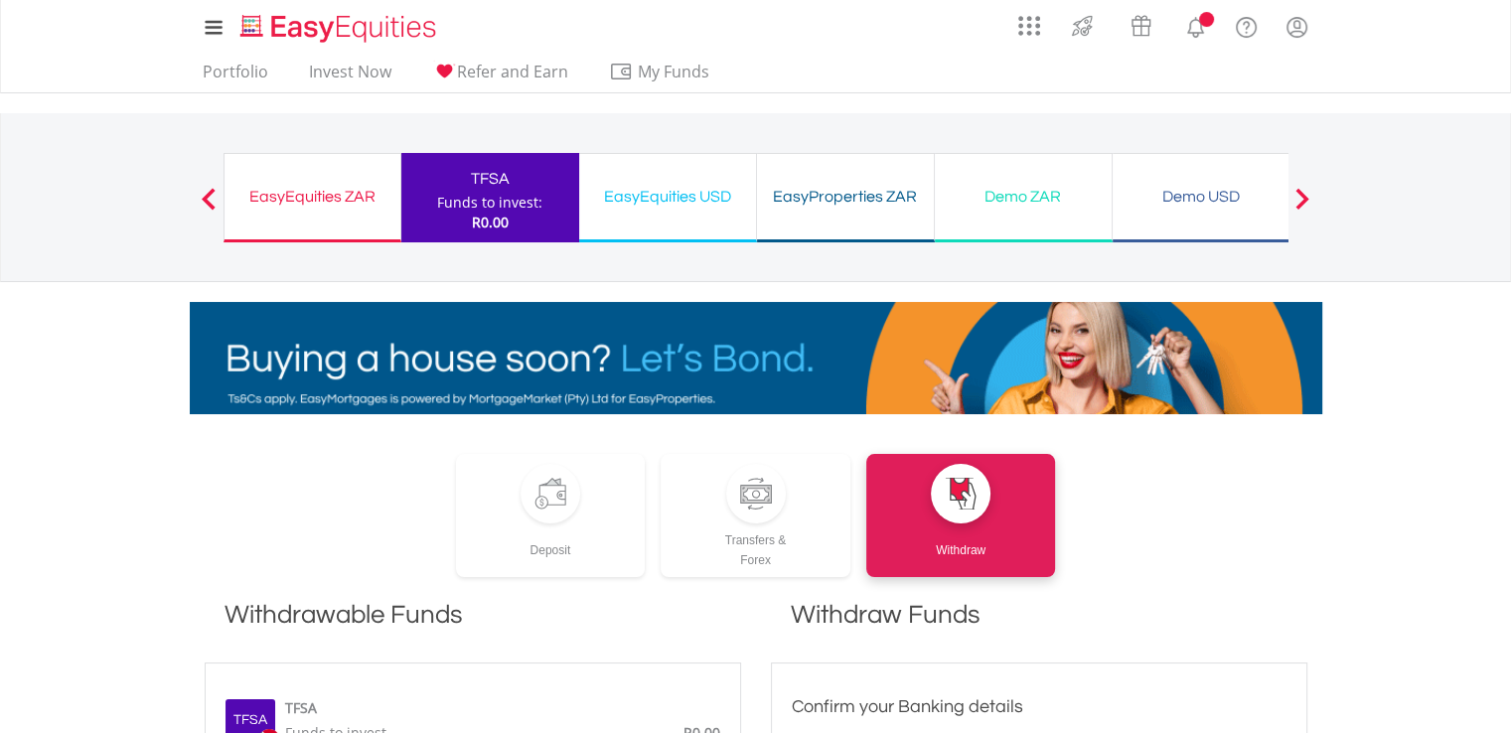
click at [282, 200] on div "EasyEquities ZAR" at bounding box center [312, 197] width 152 height 28
